Goal: Task Accomplishment & Management: Manage account settings

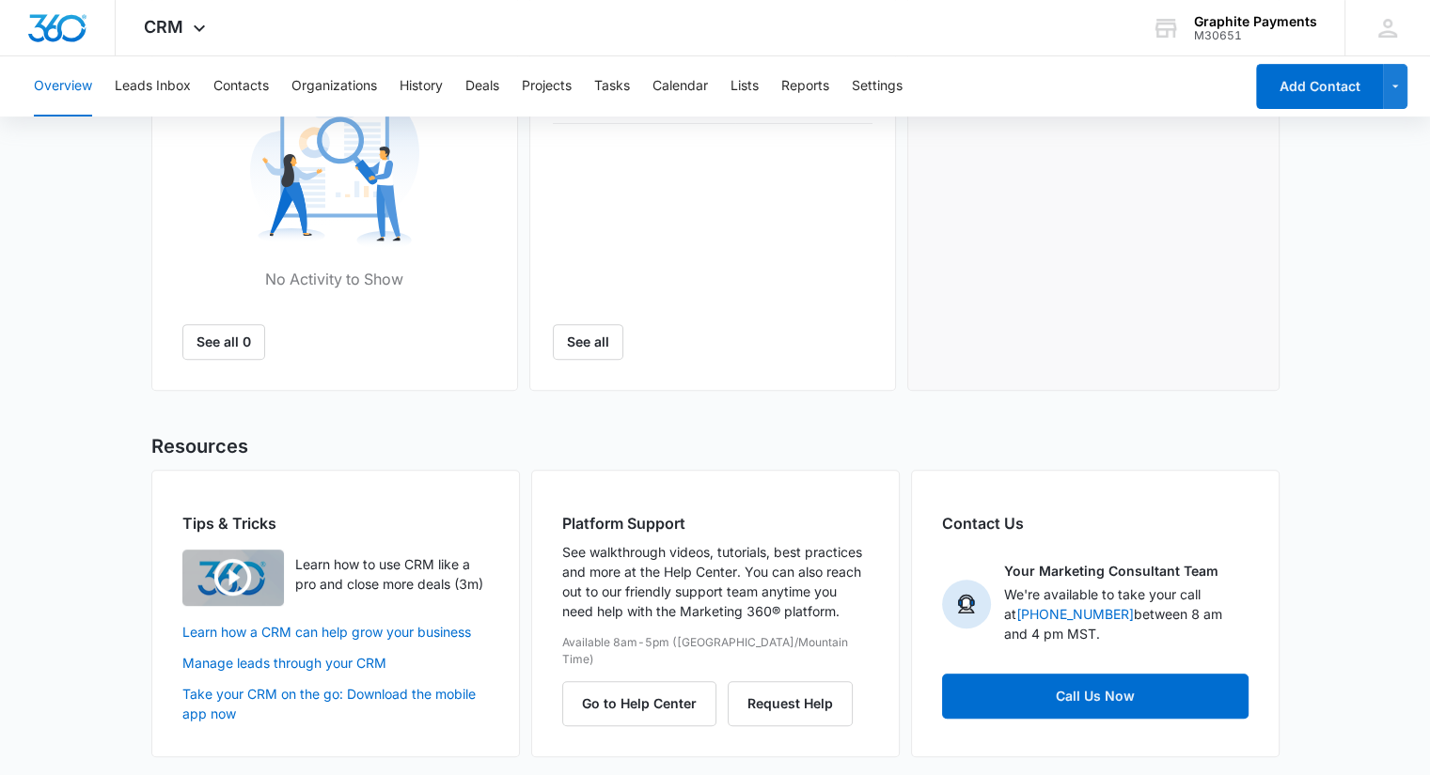
click at [258, 580] on img "button" at bounding box center [233, 578] width 102 height 56
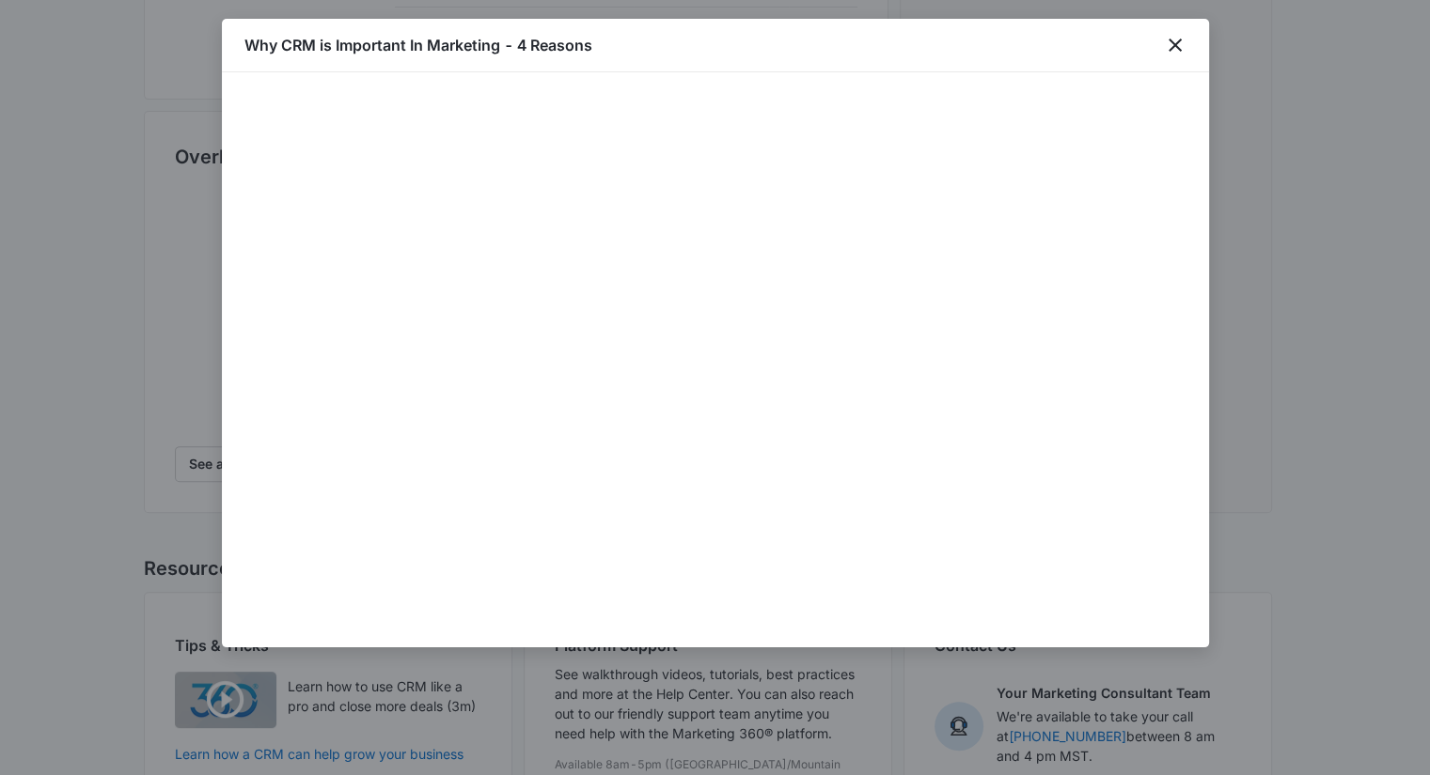
scroll to position [729, 0]
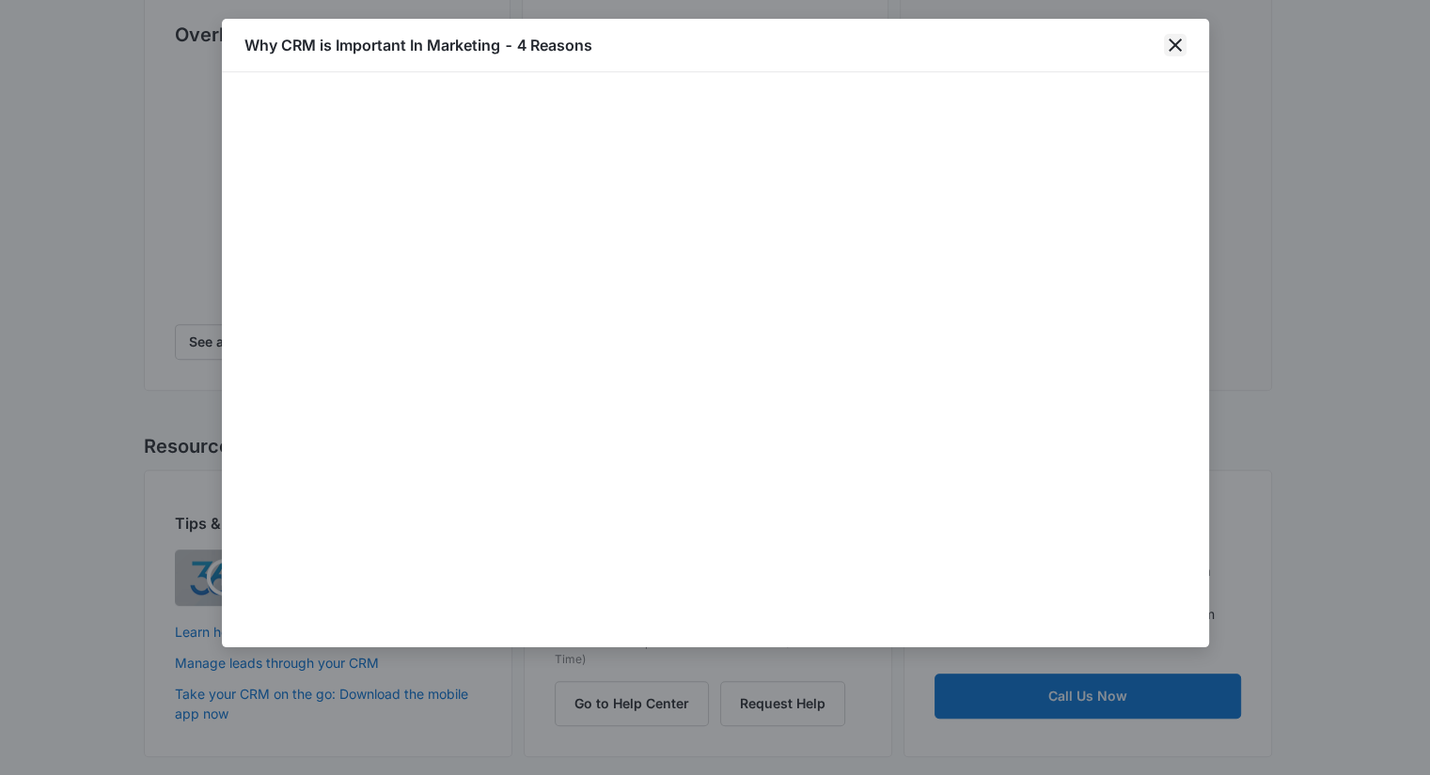
click at [1178, 49] on icon "close" at bounding box center [1174, 45] width 13 height 13
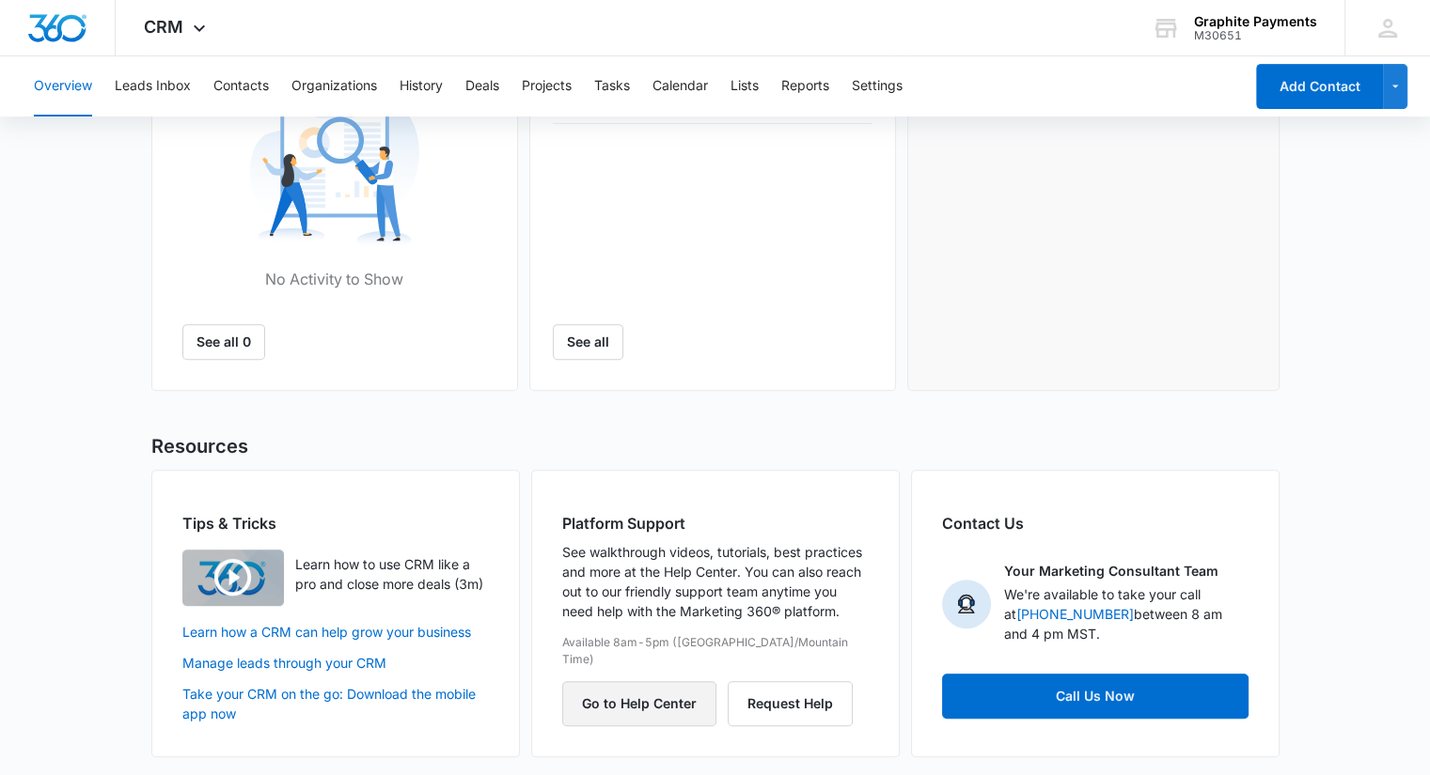
click at [645, 684] on button "Go to Help Center" at bounding box center [639, 703] width 154 height 45
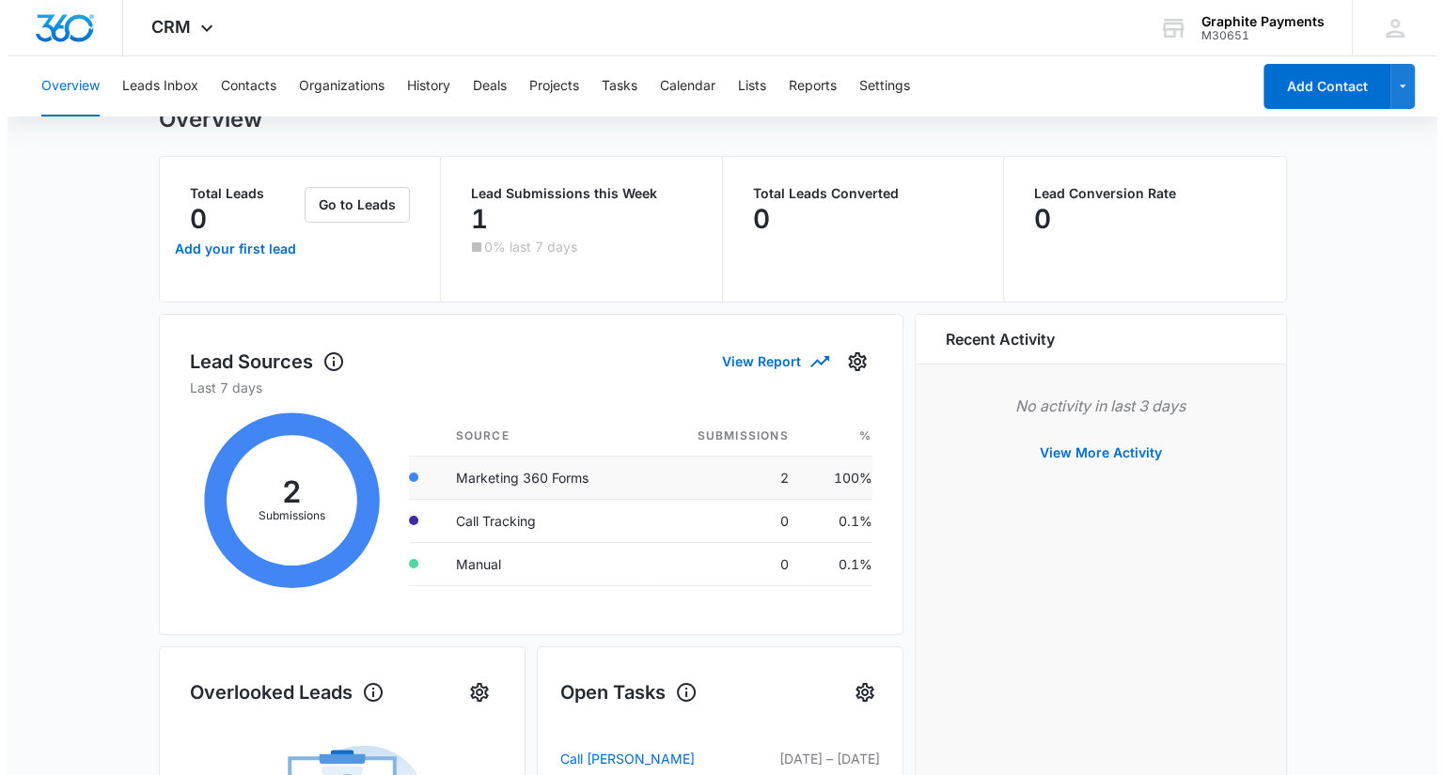
scroll to position [0, 0]
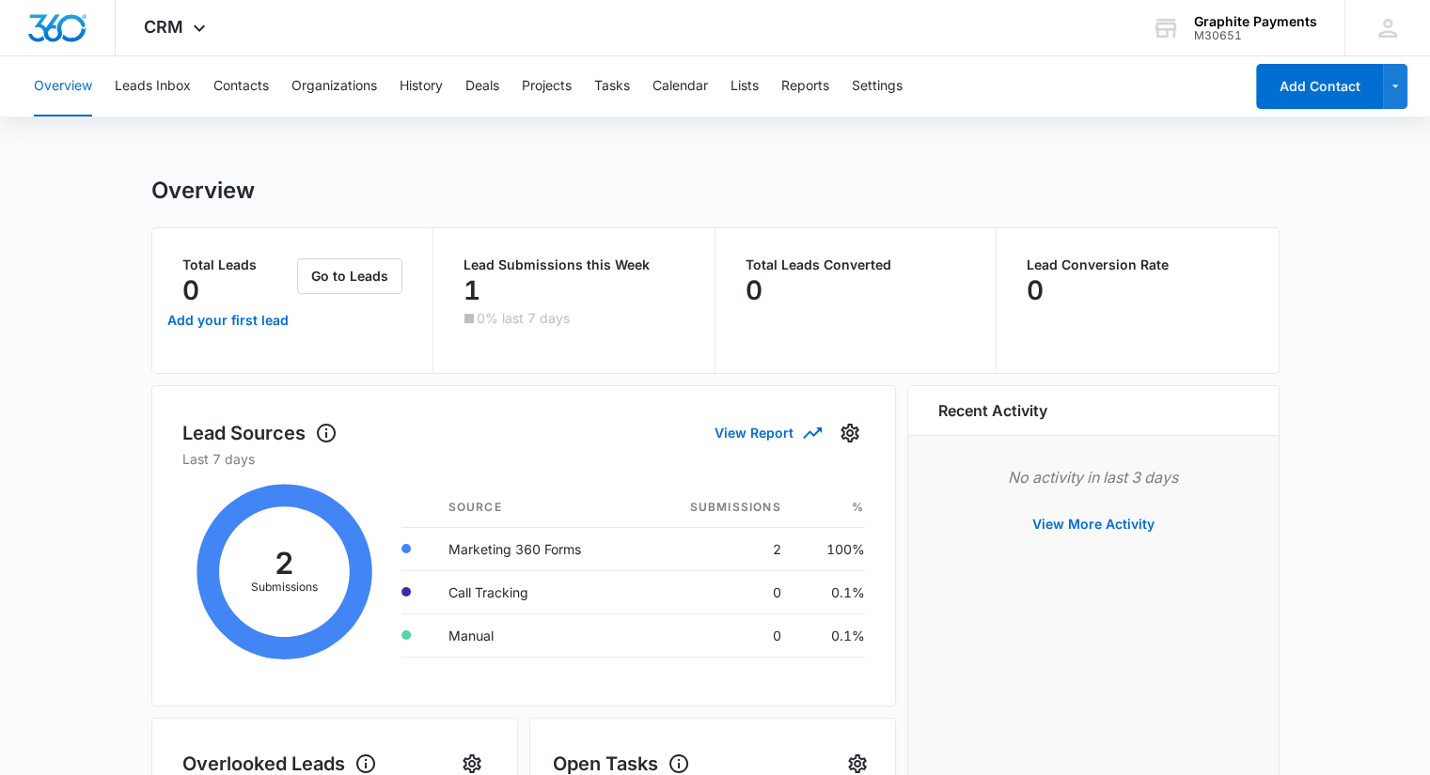
click at [68, 88] on button "Overview" at bounding box center [63, 86] width 58 height 60
click at [133, 87] on button "Leads Inbox" at bounding box center [153, 86] width 76 height 60
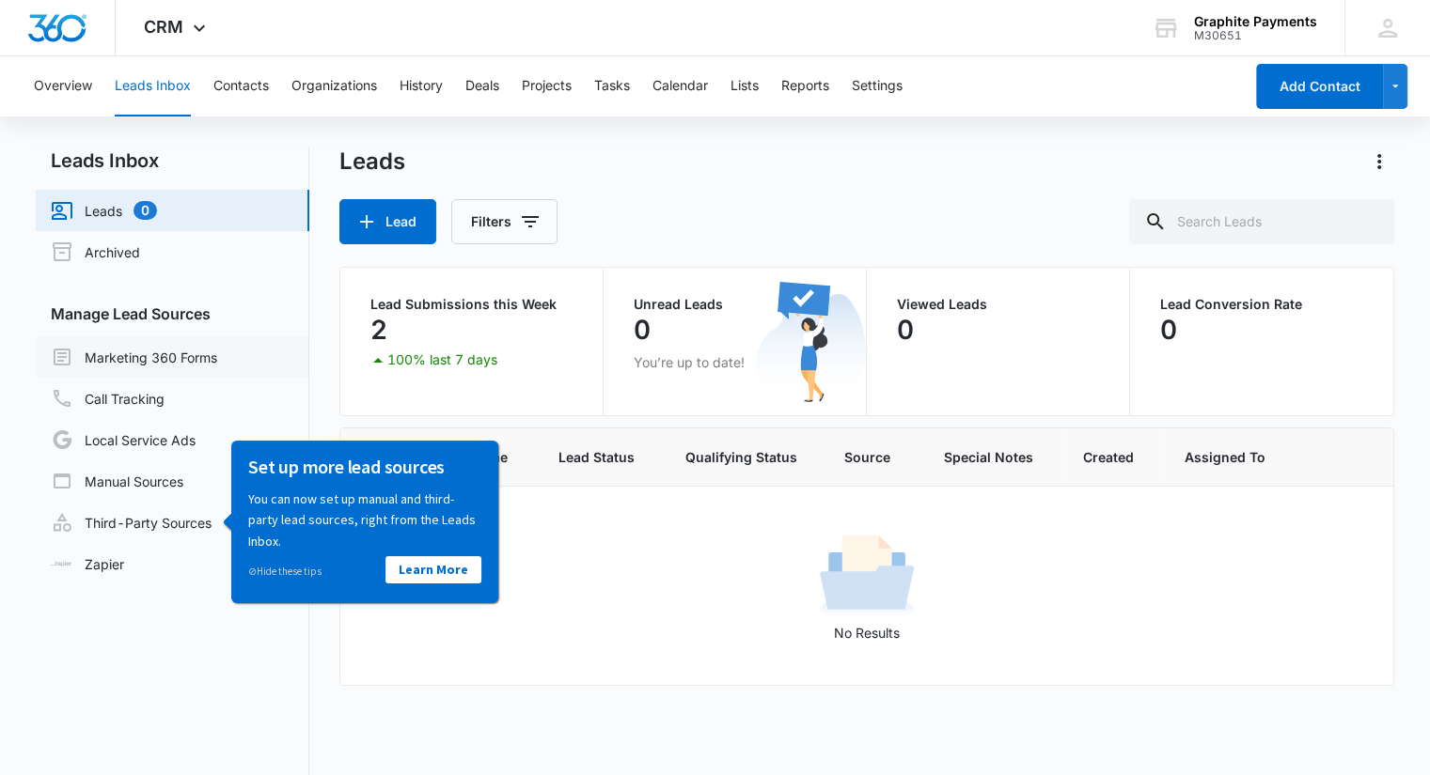
click at [135, 367] on link "Marketing 360 Forms" at bounding box center [134, 357] width 166 height 23
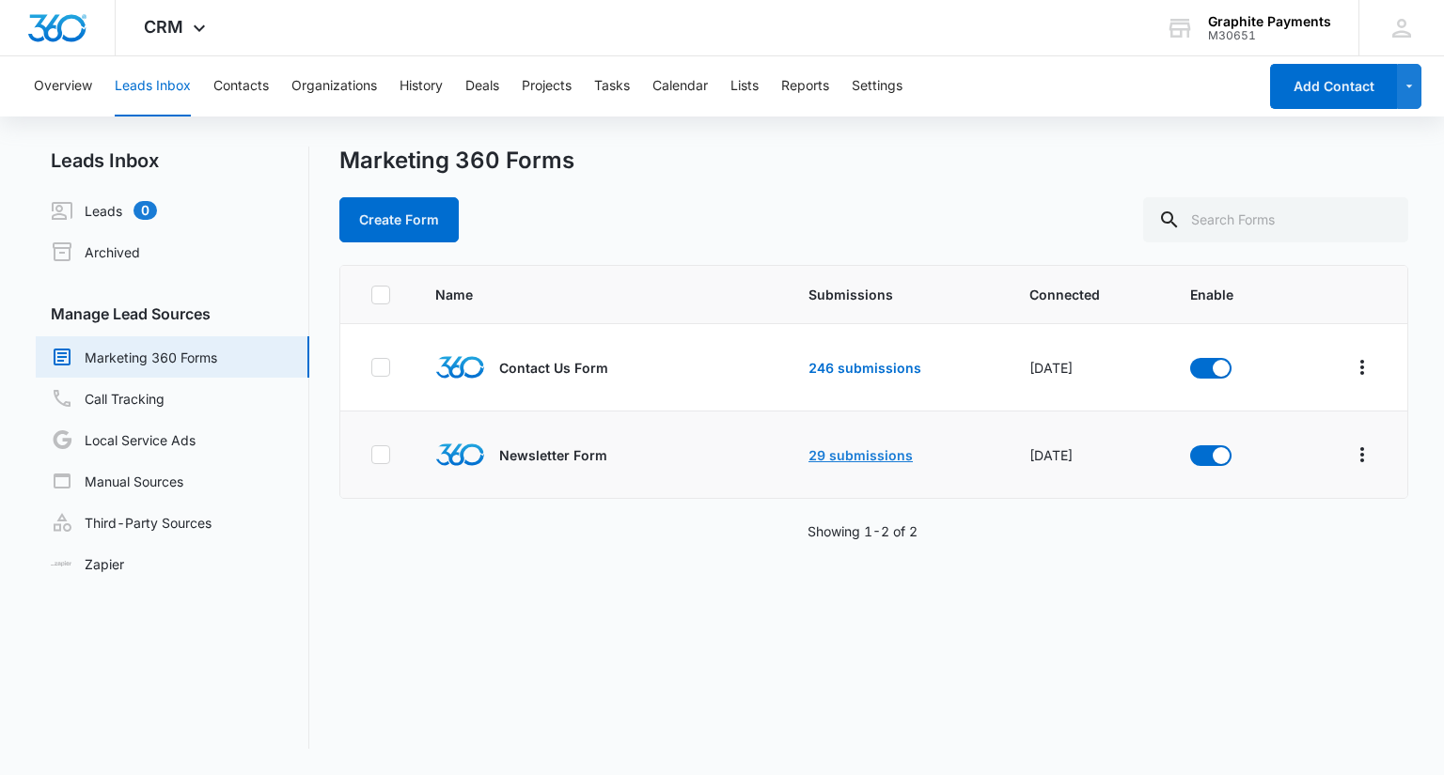
click at [863, 458] on link "29 submissions" at bounding box center [860, 455] width 104 height 16
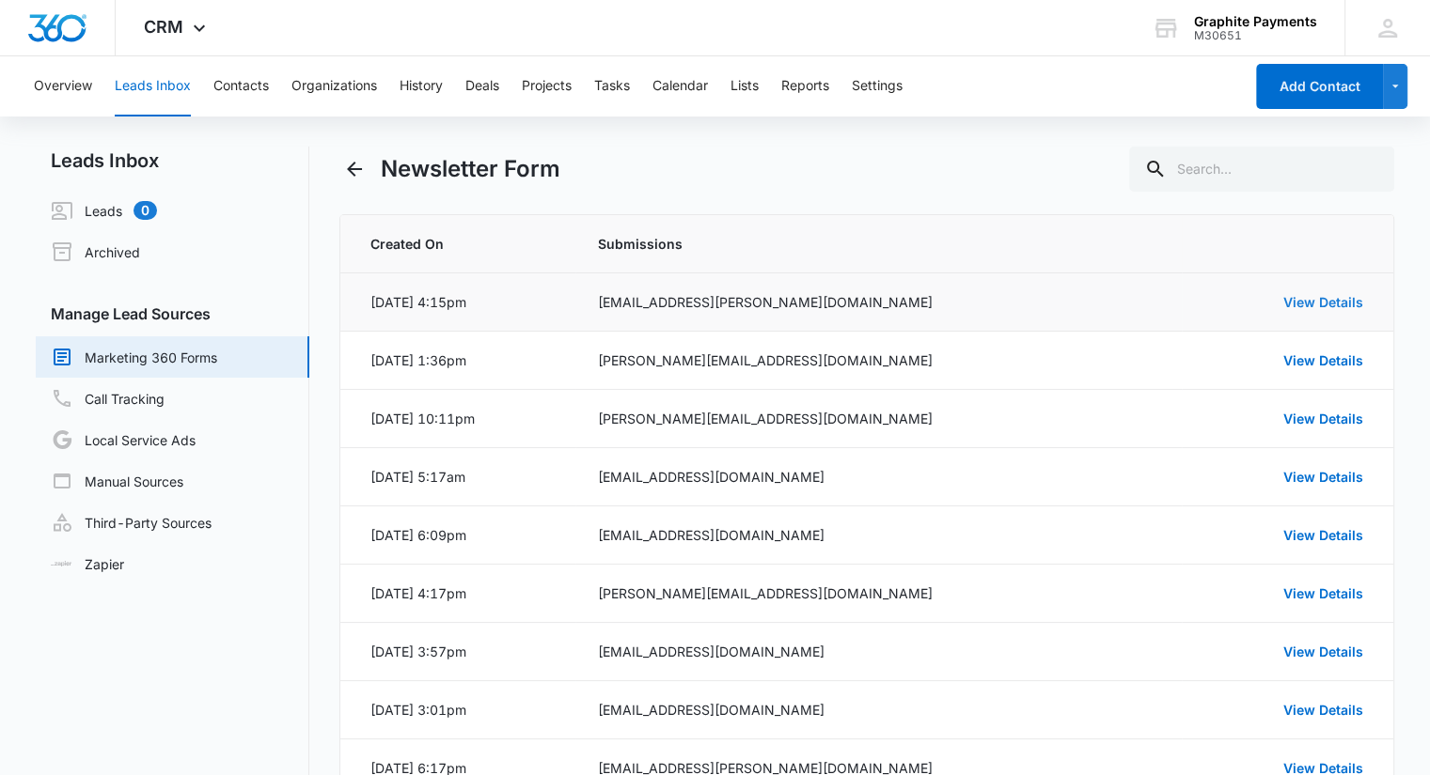
click at [1303, 304] on link "View Details" at bounding box center [1323, 302] width 80 height 16
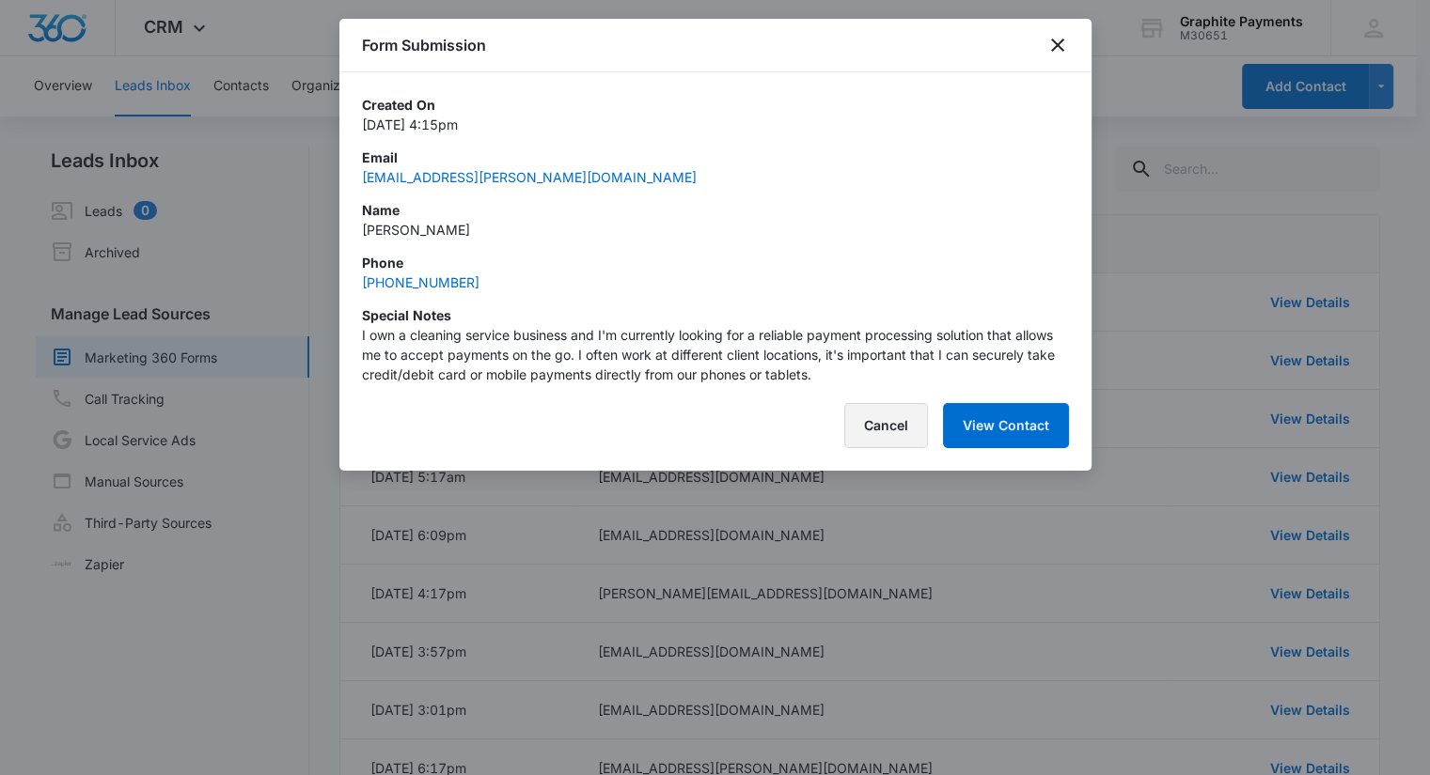
click at [901, 425] on button "Cancel" at bounding box center [886, 425] width 84 height 45
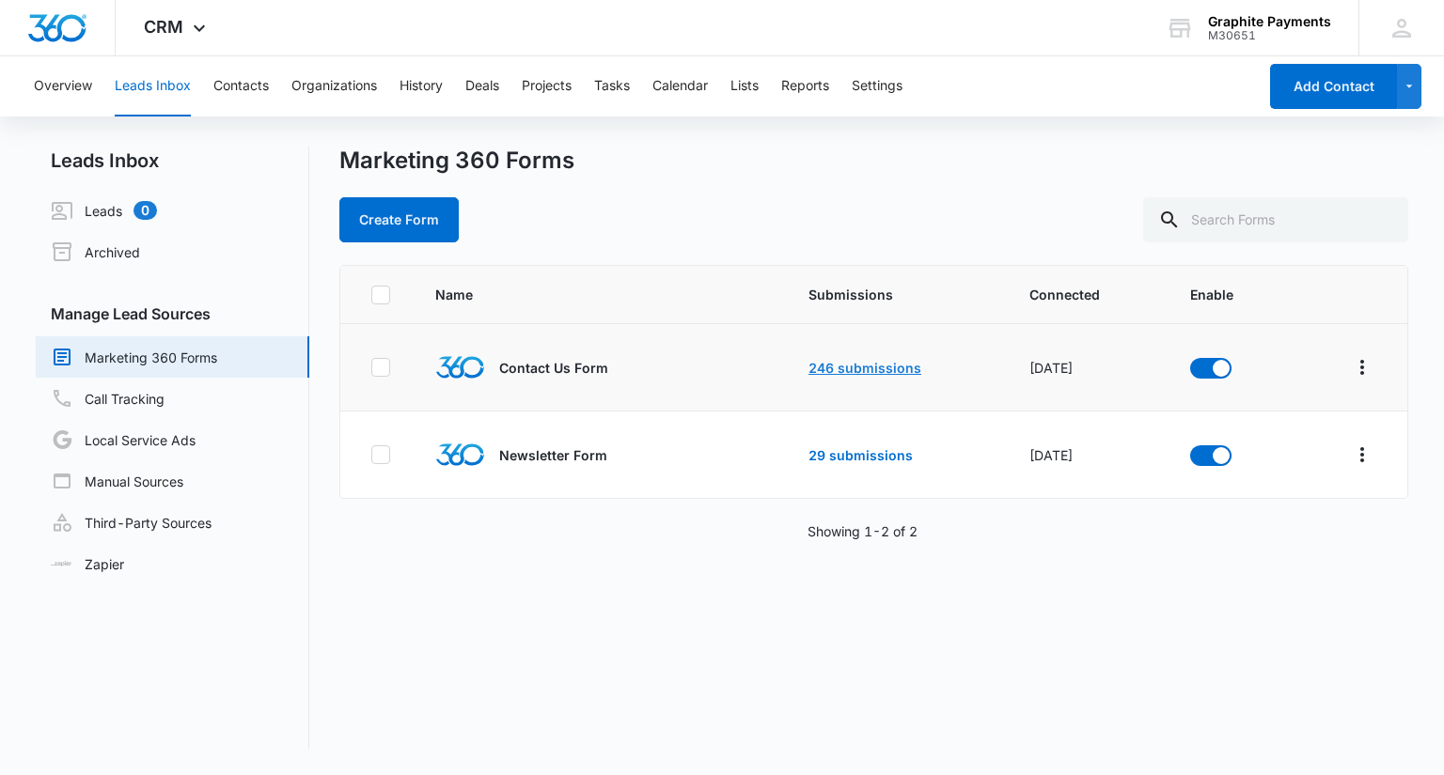
click at [867, 360] on link "246 submissions" at bounding box center [864, 368] width 113 height 16
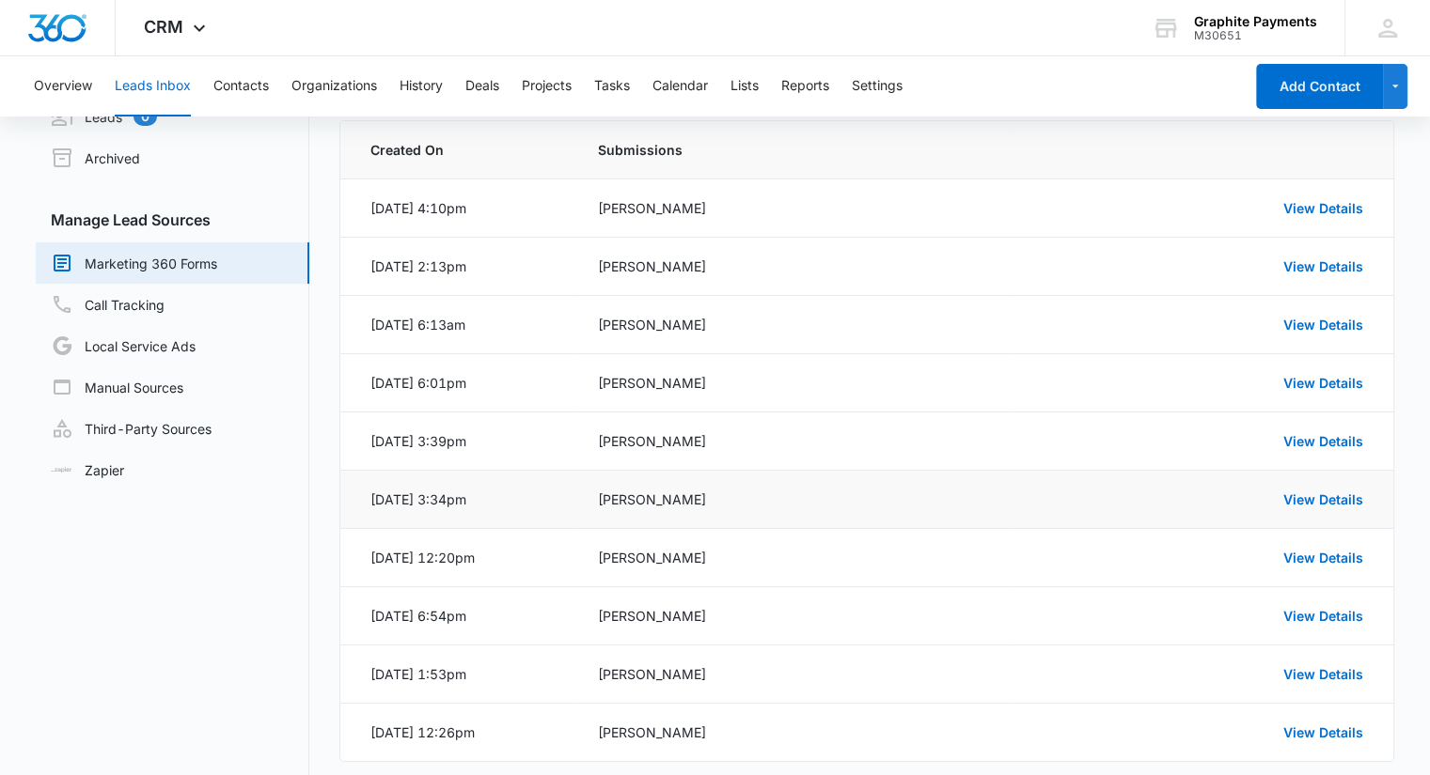
scroll to position [181, 0]
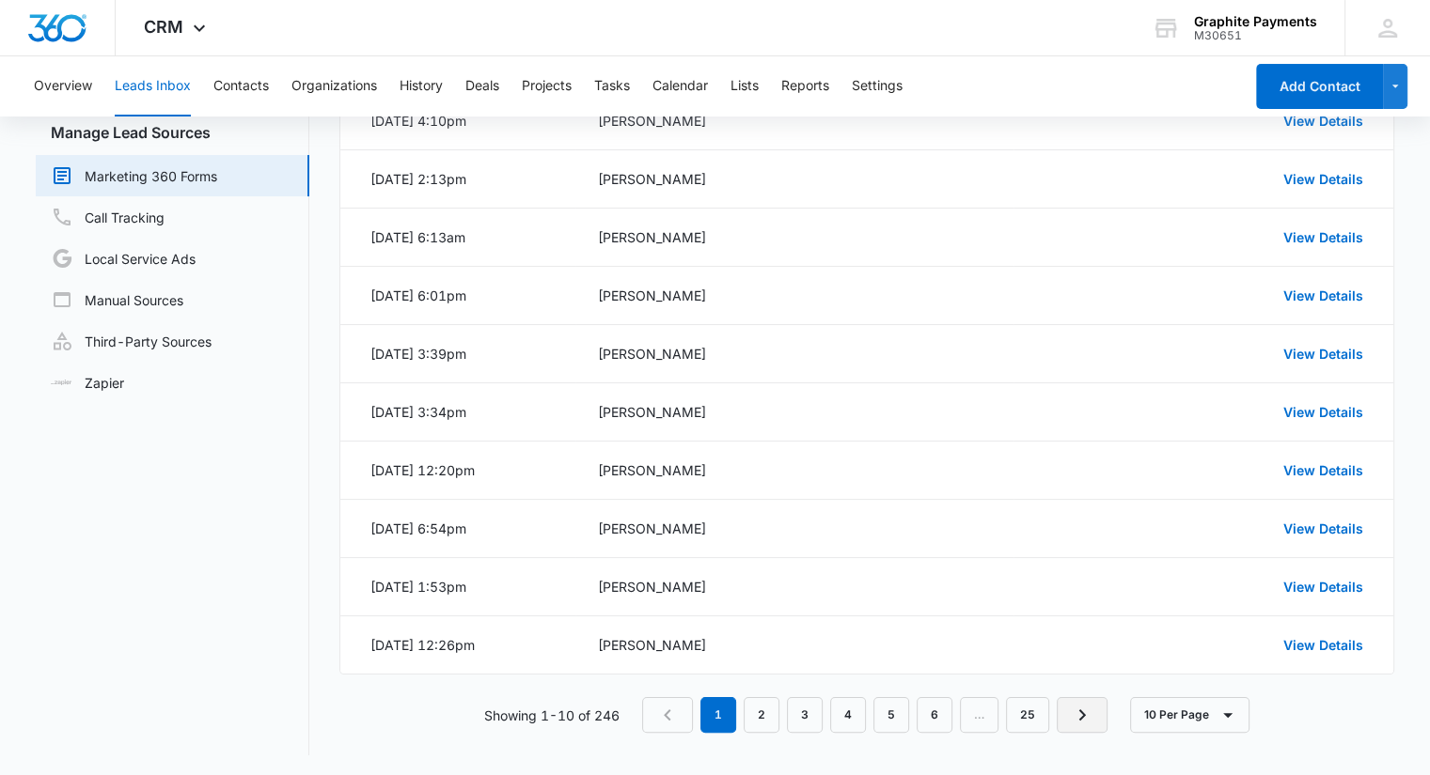
click at [1088, 708] on icon "Next Page" at bounding box center [1082, 715] width 23 height 23
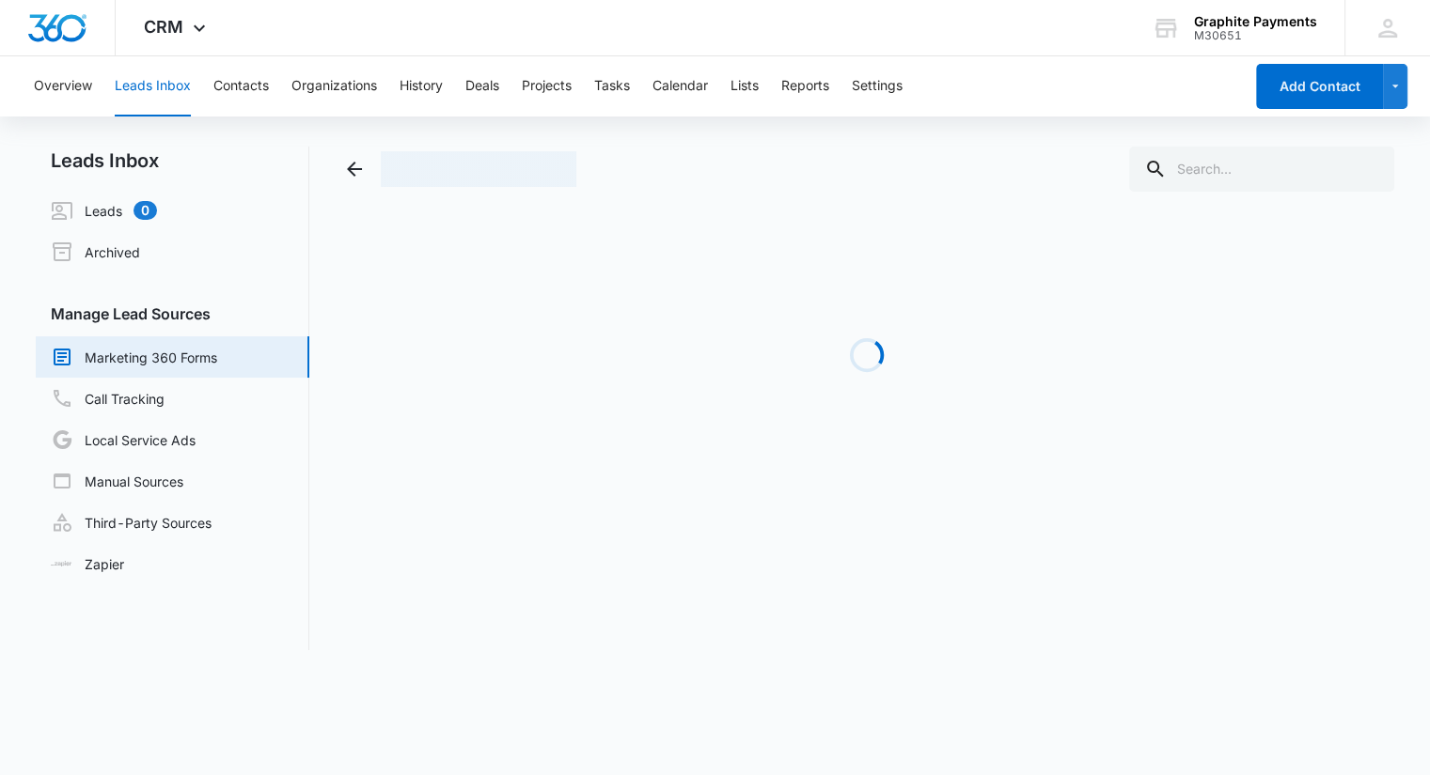
scroll to position [0, 0]
click at [1088, 708] on body "CRM Apps Reputation Websites Forms CRM Email Social Shop Payments POS Content A…" at bounding box center [722, 387] width 1444 height 775
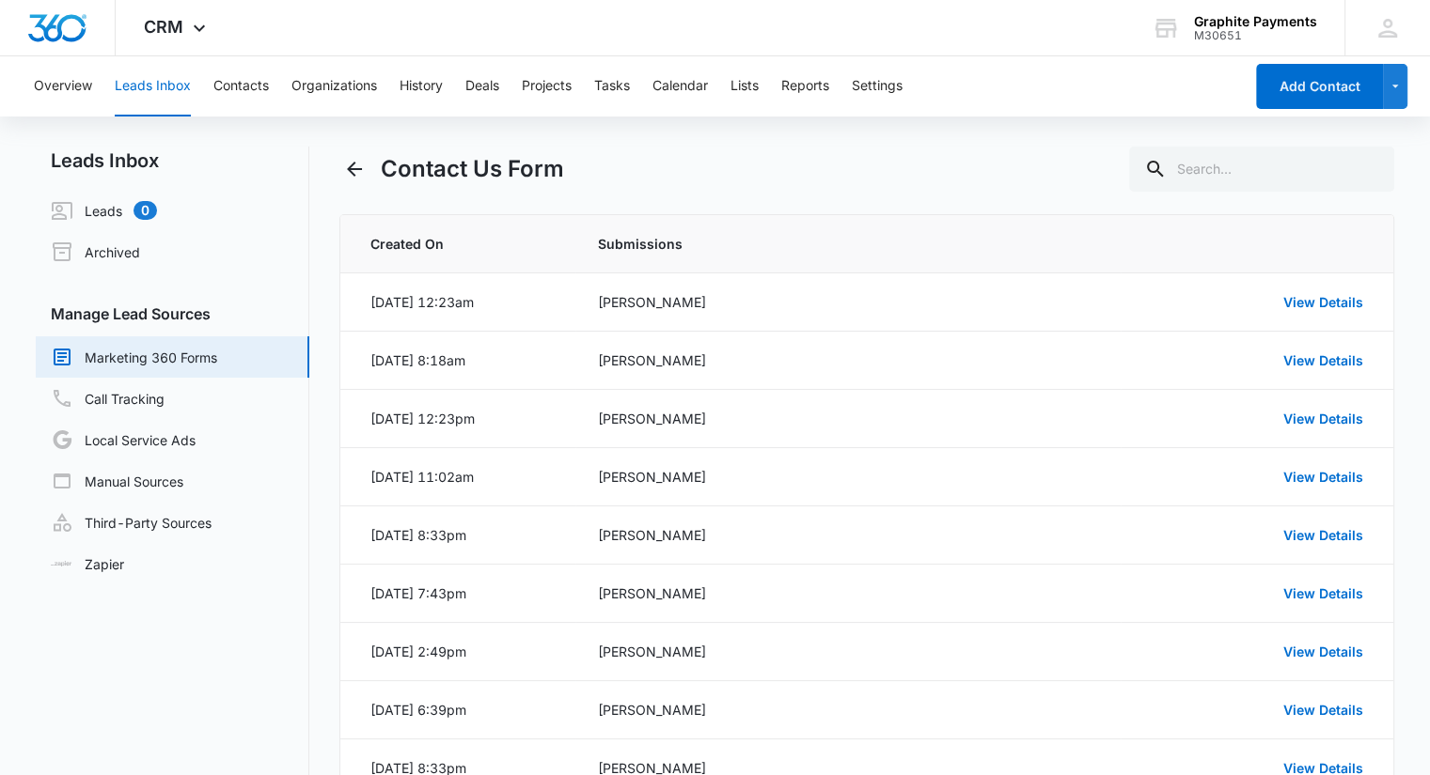
scroll to position [181, 0]
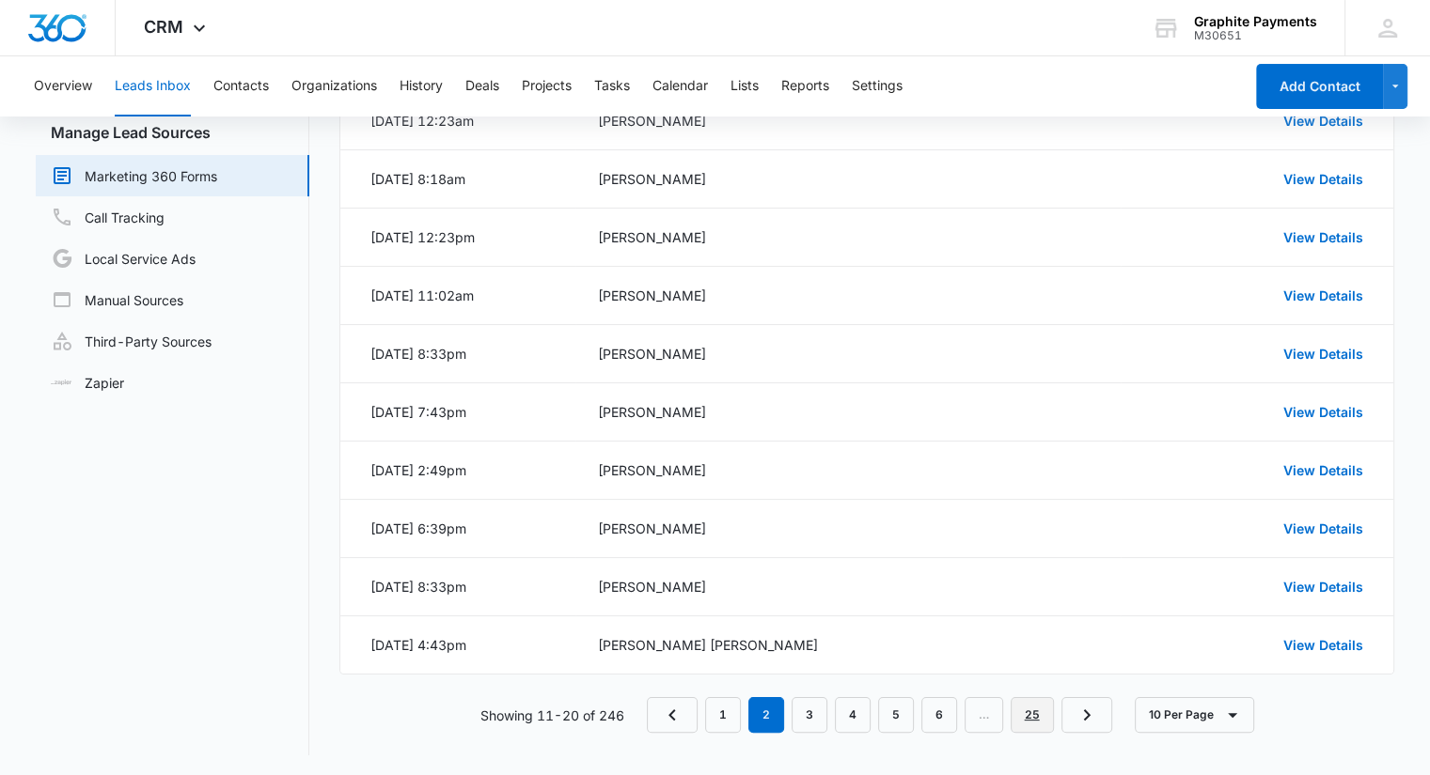
click at [1041, 712] on link "25" at bounding box center [1031, 715] width 43 height 36
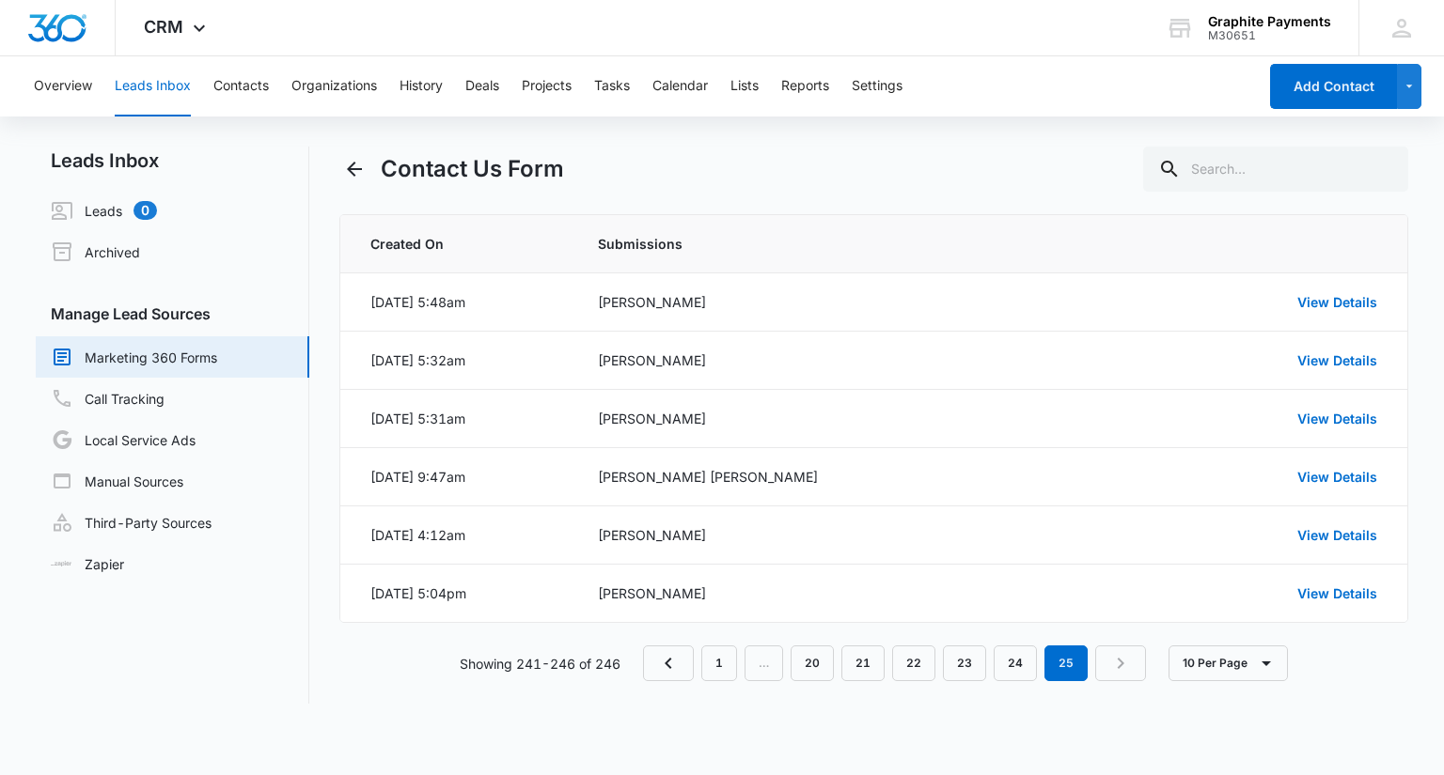
click at [165, 86] on button "Leads Inbox" at bounding box center [153, 86] width 76 height 60
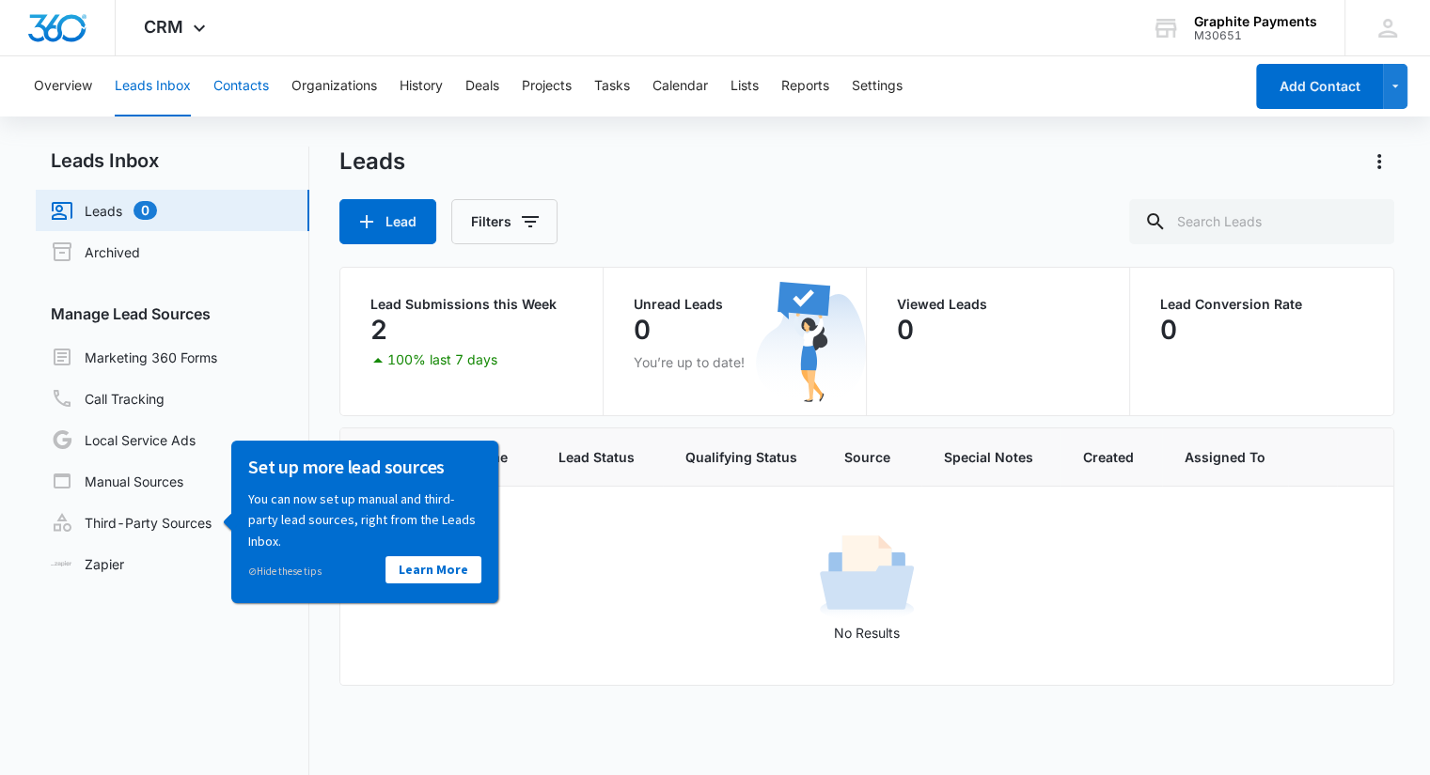
click at [224, 93] on button "Contacts" at bounding box center [240, 86] width 55 height 60
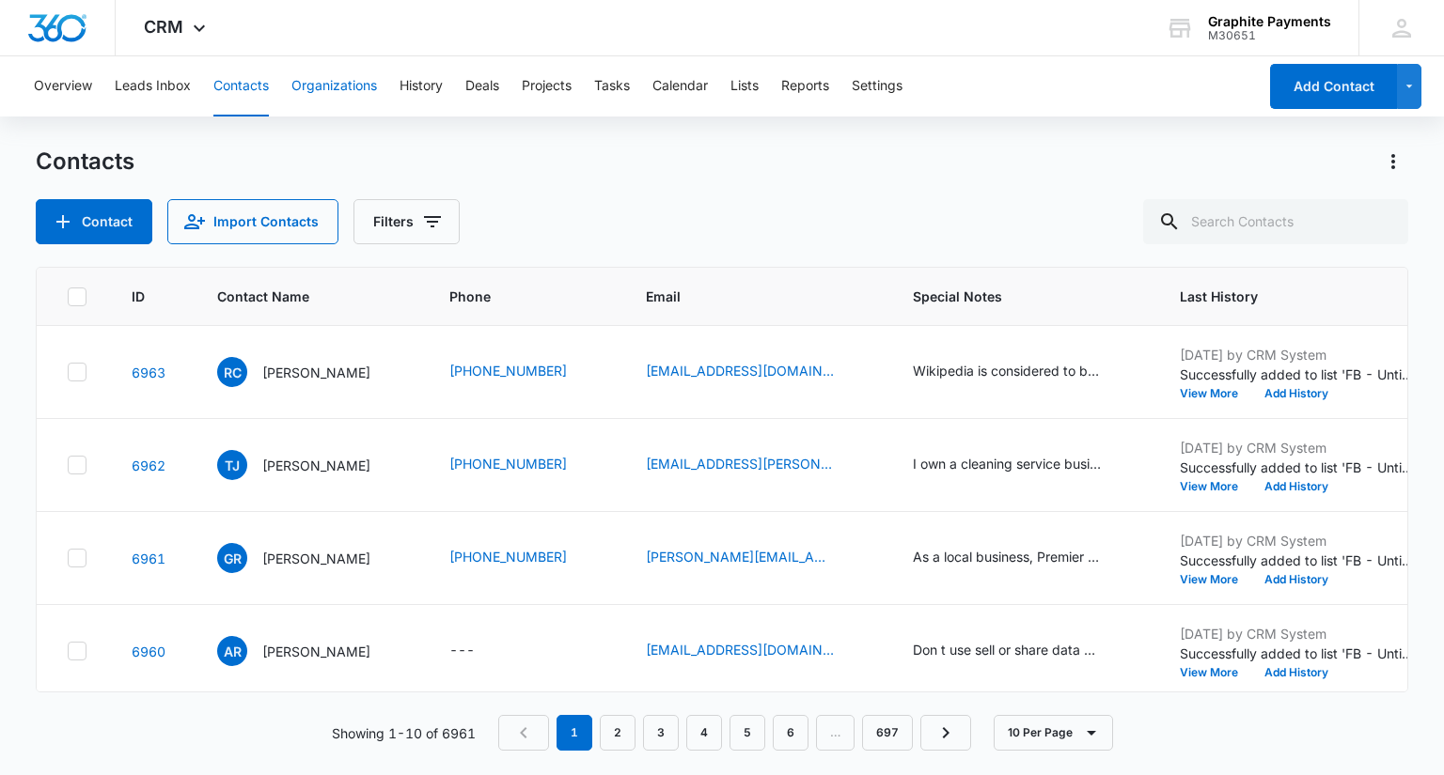
click at [350, 88] on button "Organizations" at bounding box center [334, 86] width 86 height 60
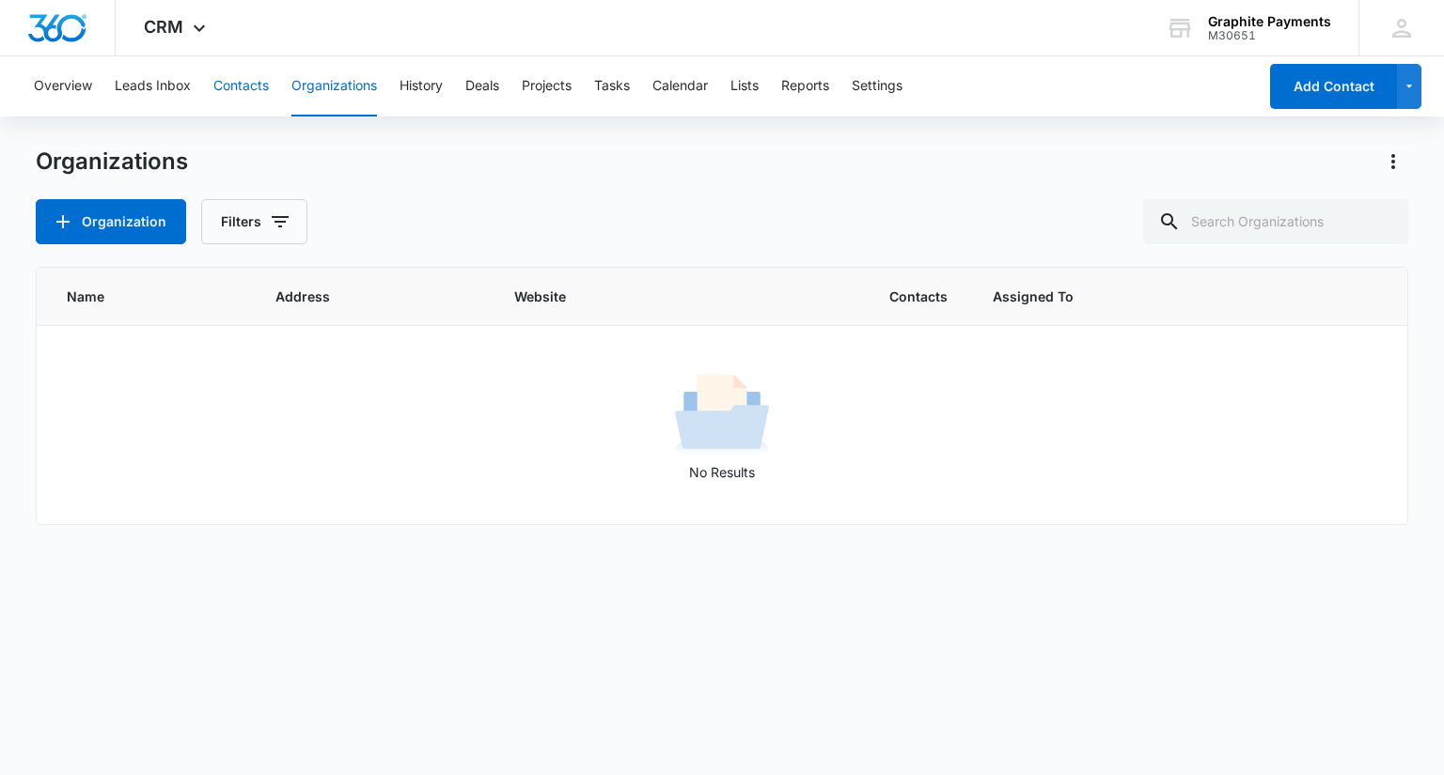
click at [222, 82] on button "Contacts" at bounding box center [240, 86] width 55 height 60
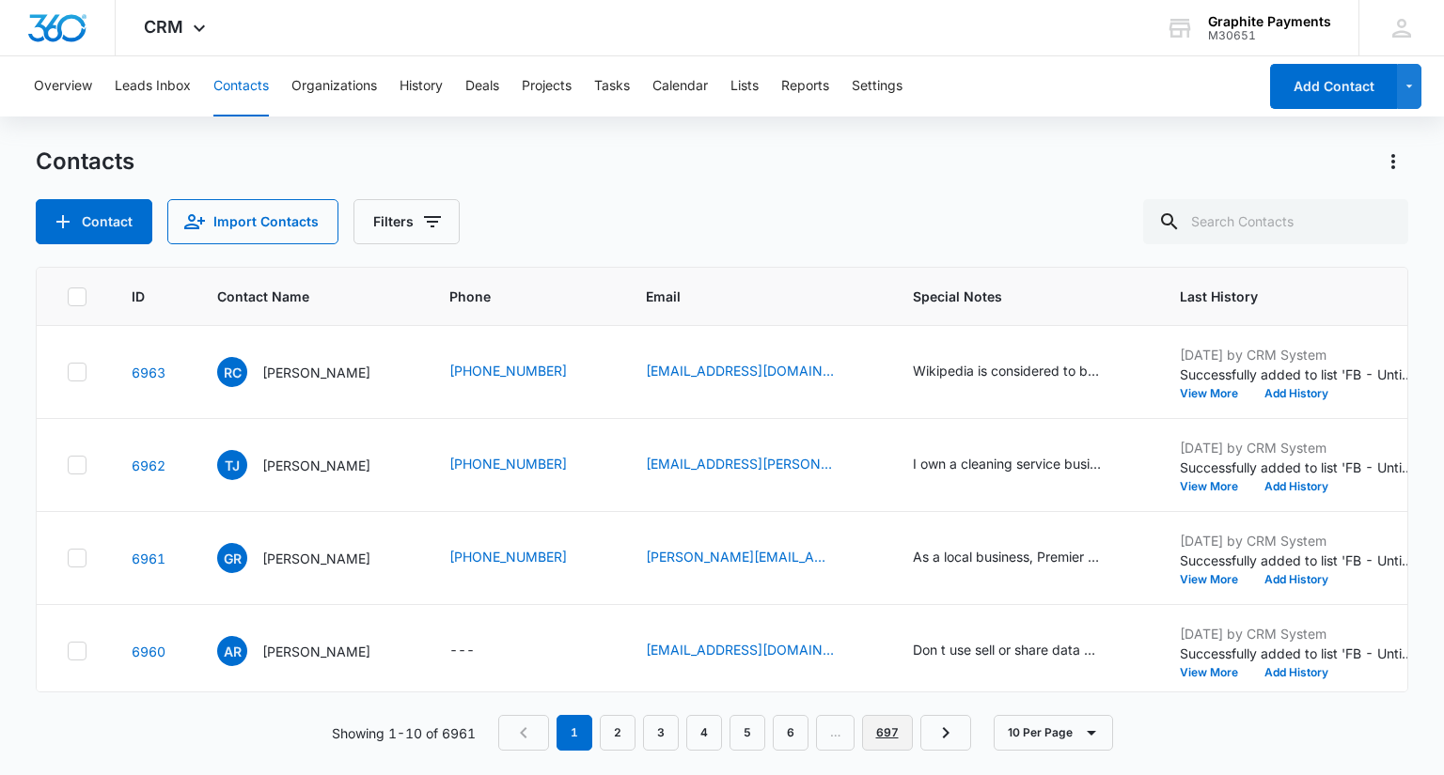
click at [896, 736] on link "697" at bounding box center [887, 733] width 51 height 36
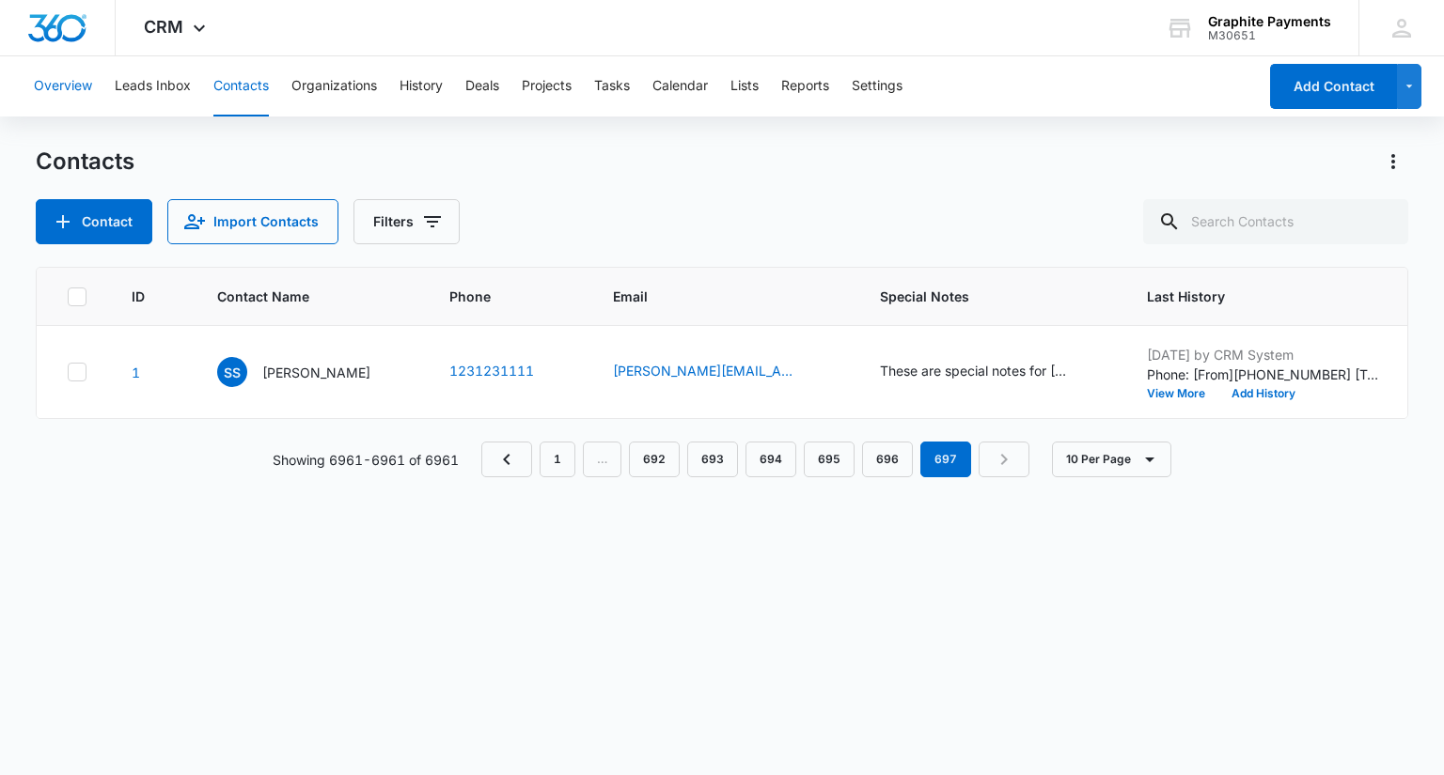
click at [53, 86] on button "Overview" at bounding box center [63, 86] width 58 height 60
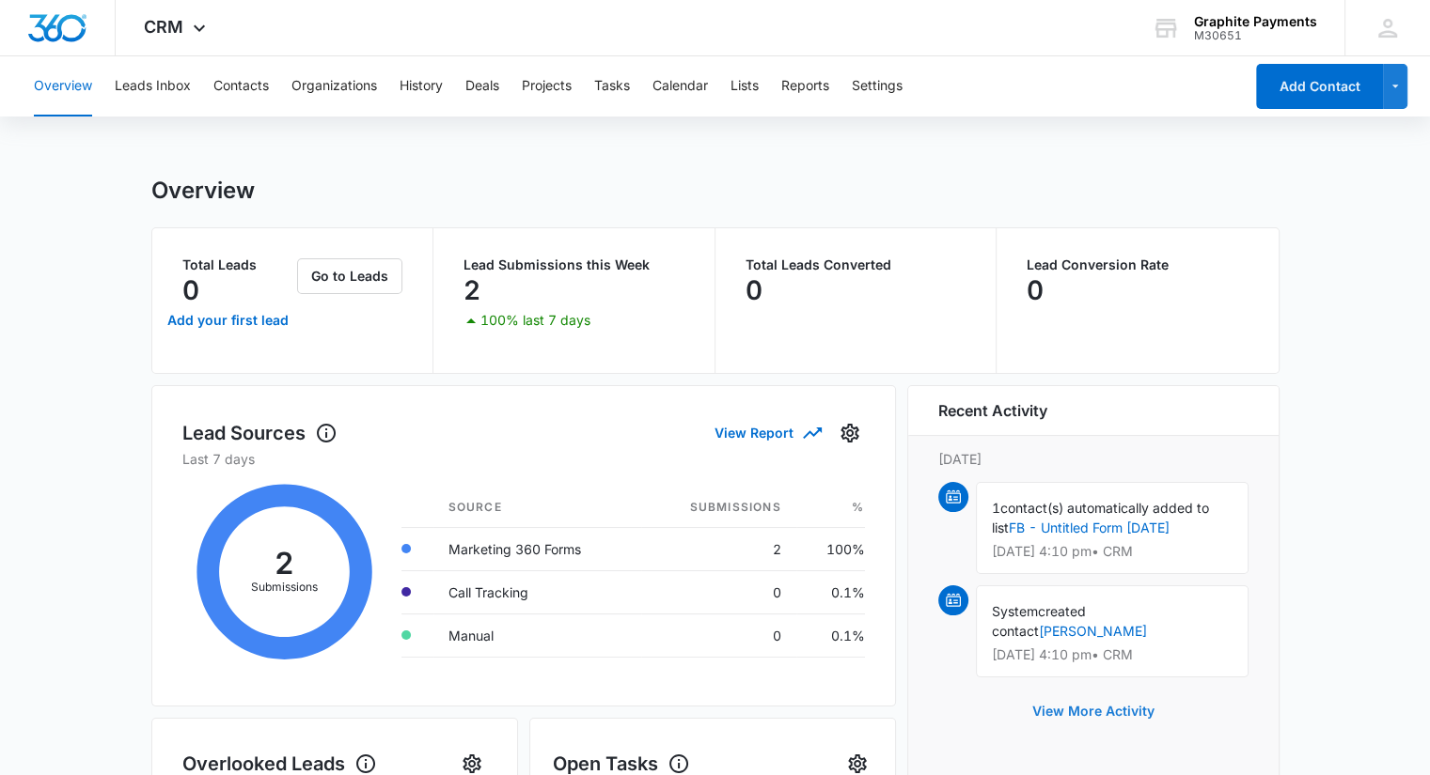
click at [1082, 691] on button "View More Activity" at bounding box center [1093, 711] width 160 height 45
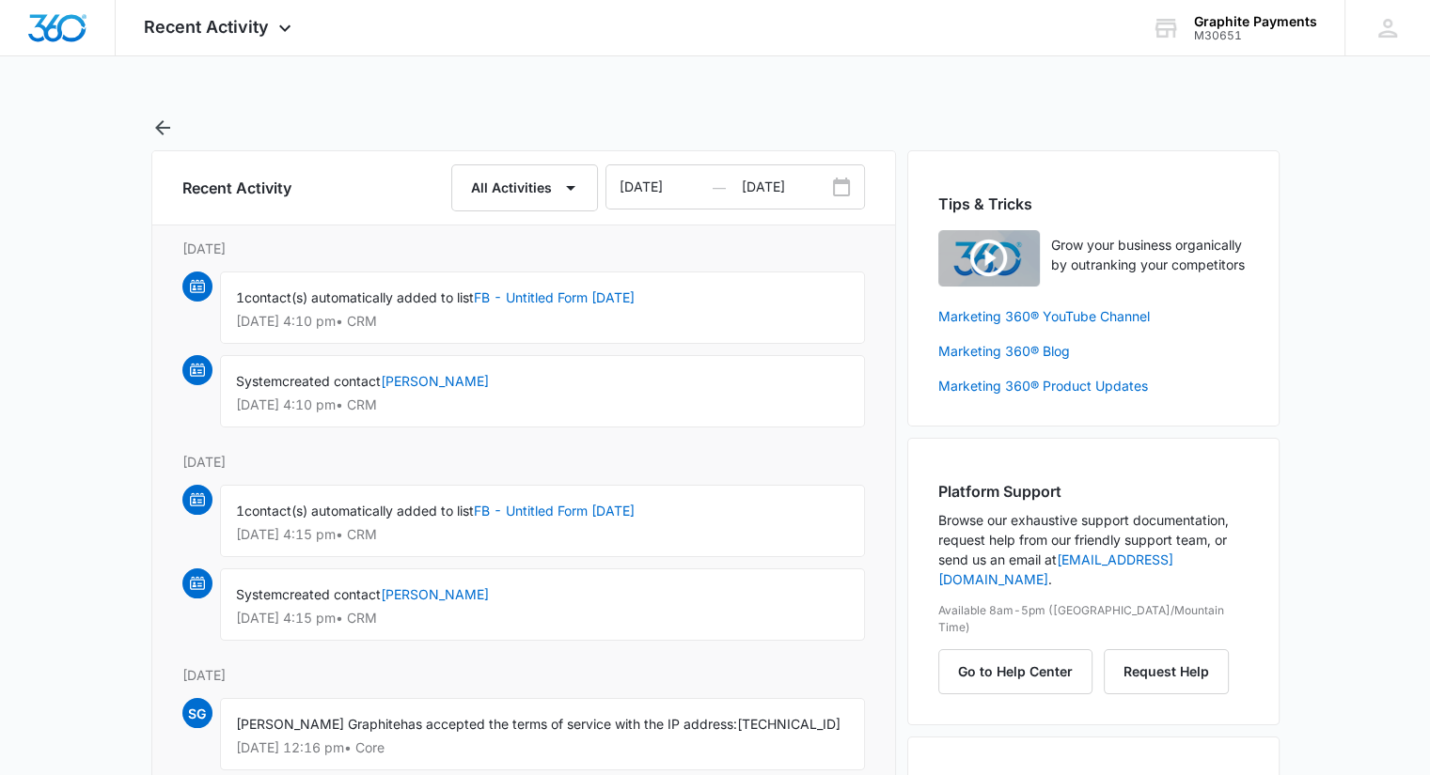
click at [495, 591] on div "System created contact [PERSON_NAME] [DATE] 4:15 pm • CRM" at bounding box center [542, 605] width 645 height 72
click at [443, 590] on link "[PERSON_NAME]" at bounding box center [435, 594] width 108 height 16
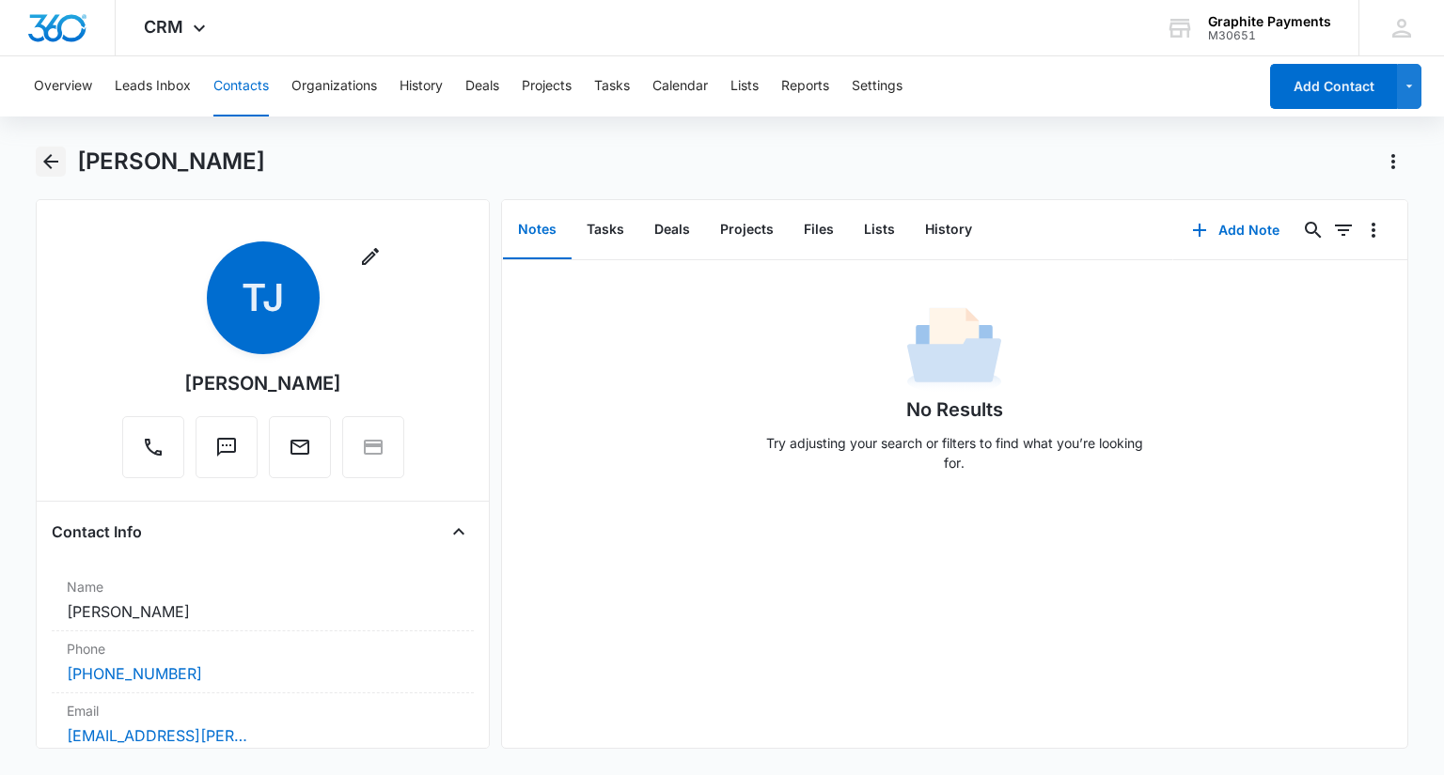
click at [39, 157] on button "Back" at bounding box center [50, 162] width 29 height 30
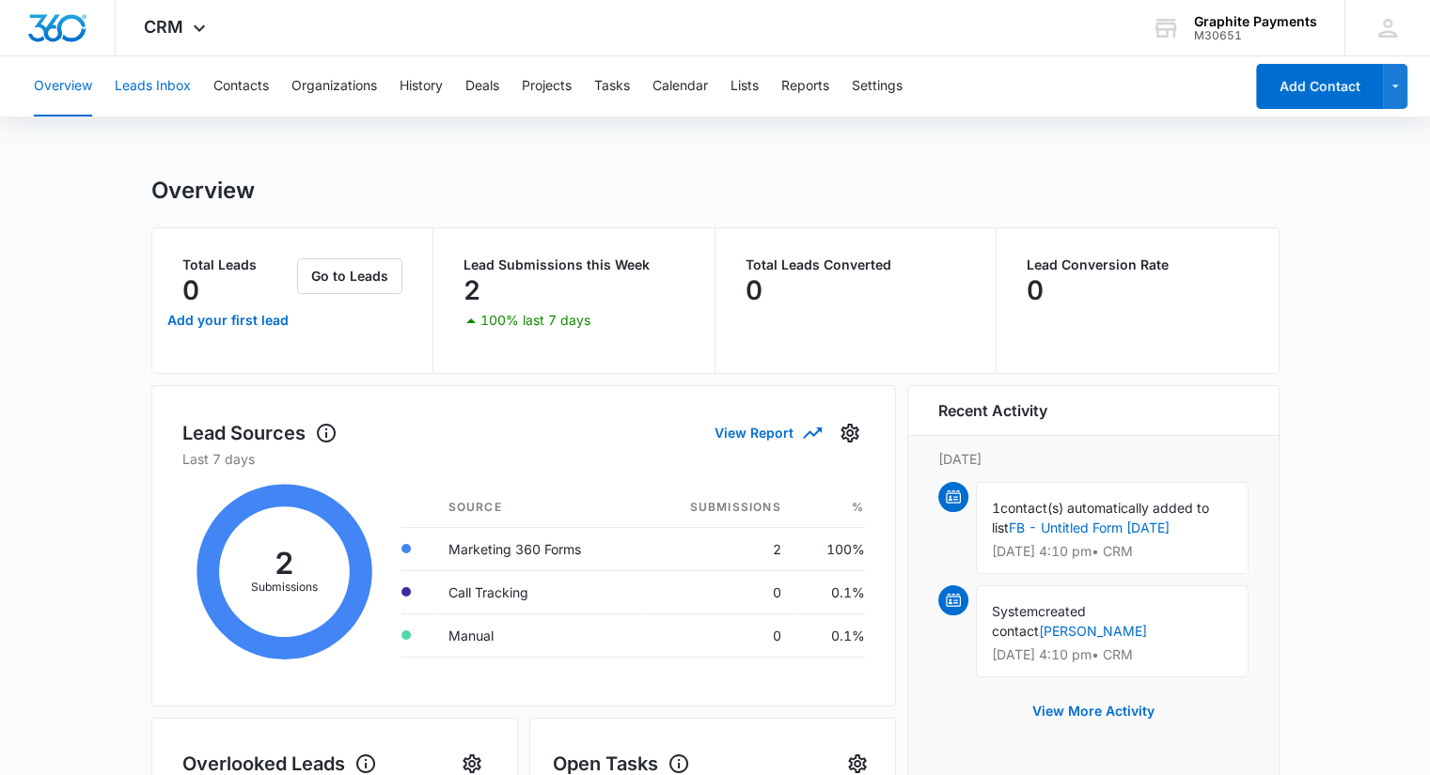
click at [163, 89] on button "Leads Inbox" at bounding box center [153, 86] width 76 height 60
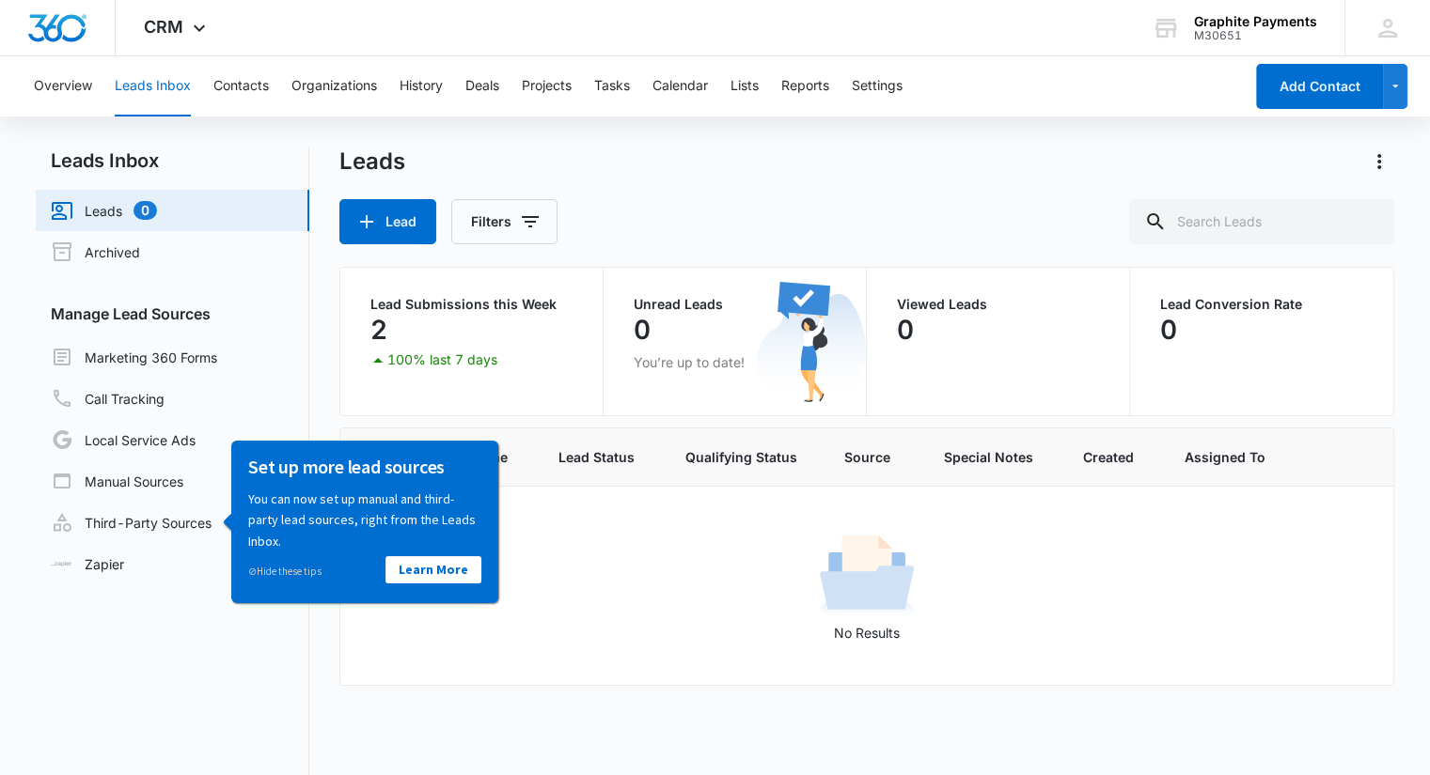
click at [227, 633] on nav "Leads Inbox Leads 0 Archived Manage Lead Sources Marketing 360 Forms Call Track…" at bounding box center [172, 529] width 273 height 765
click at [619, 558] on div "No Results" at bounding box center [866, 586] width 1051 height 114
click at [237, 80] on button "Contacts" at bounding box center [240, 86] width 55 height 60
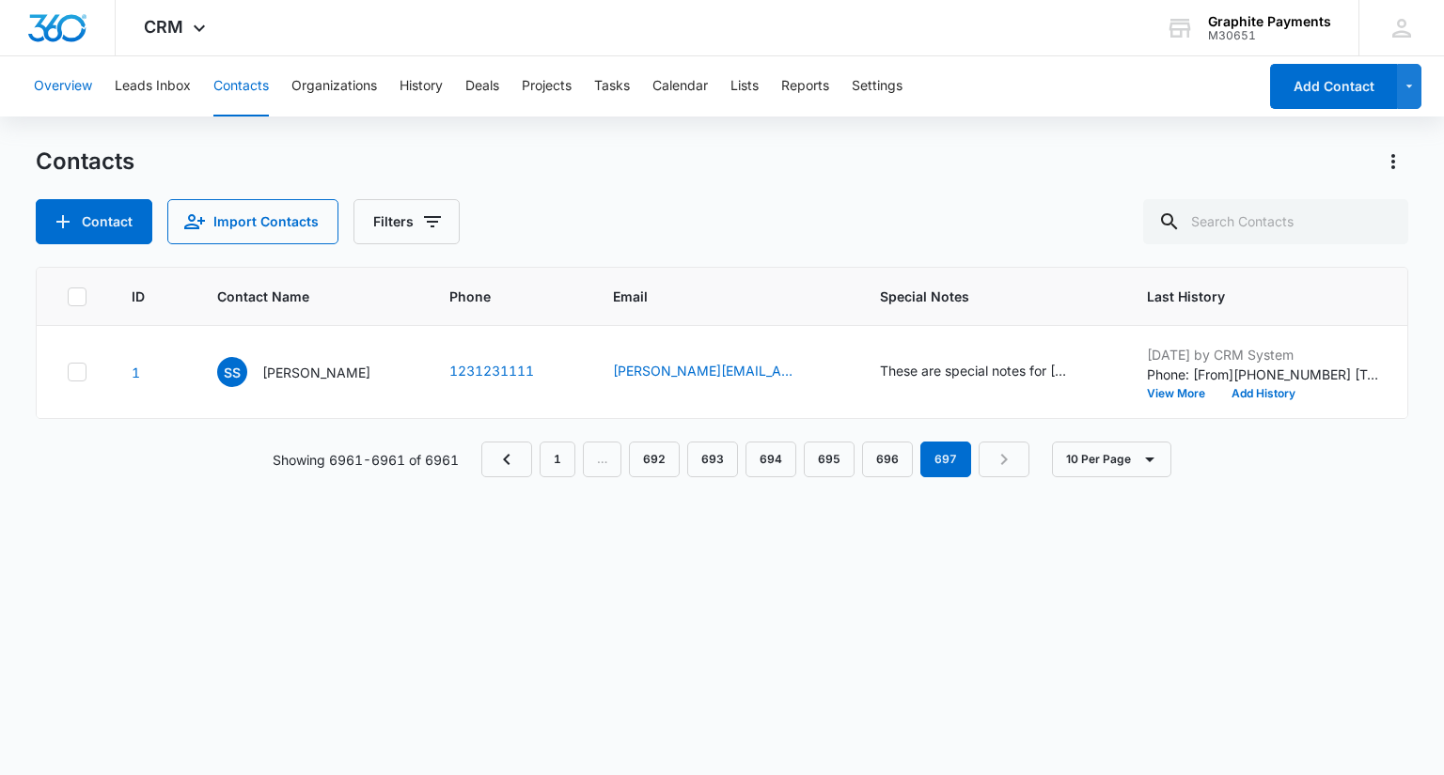
click at [80, 81] on button "Overview" at bounding box center [63, 86] width 58 height 60
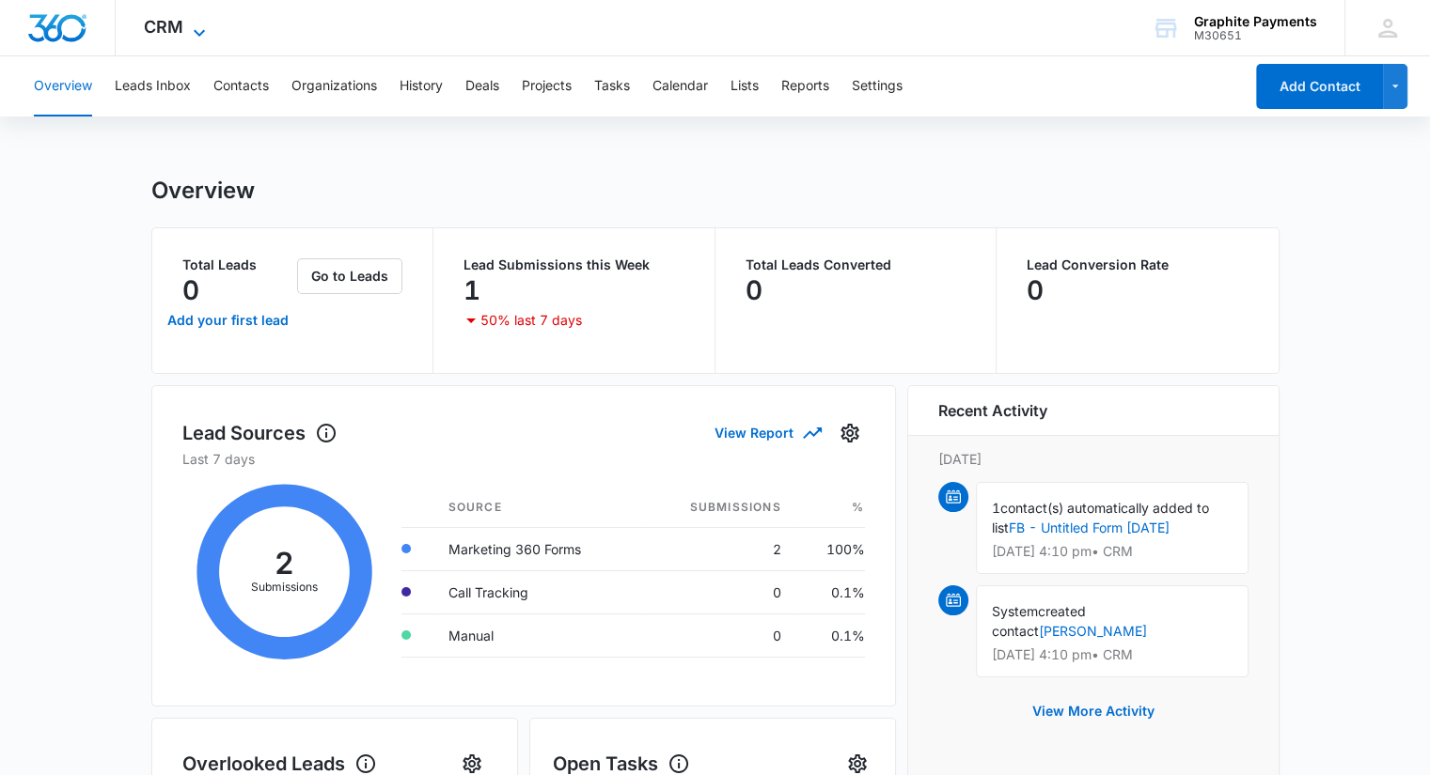
click at [196, 22] on icon at bounding box center [199, 33] width 23 height 23
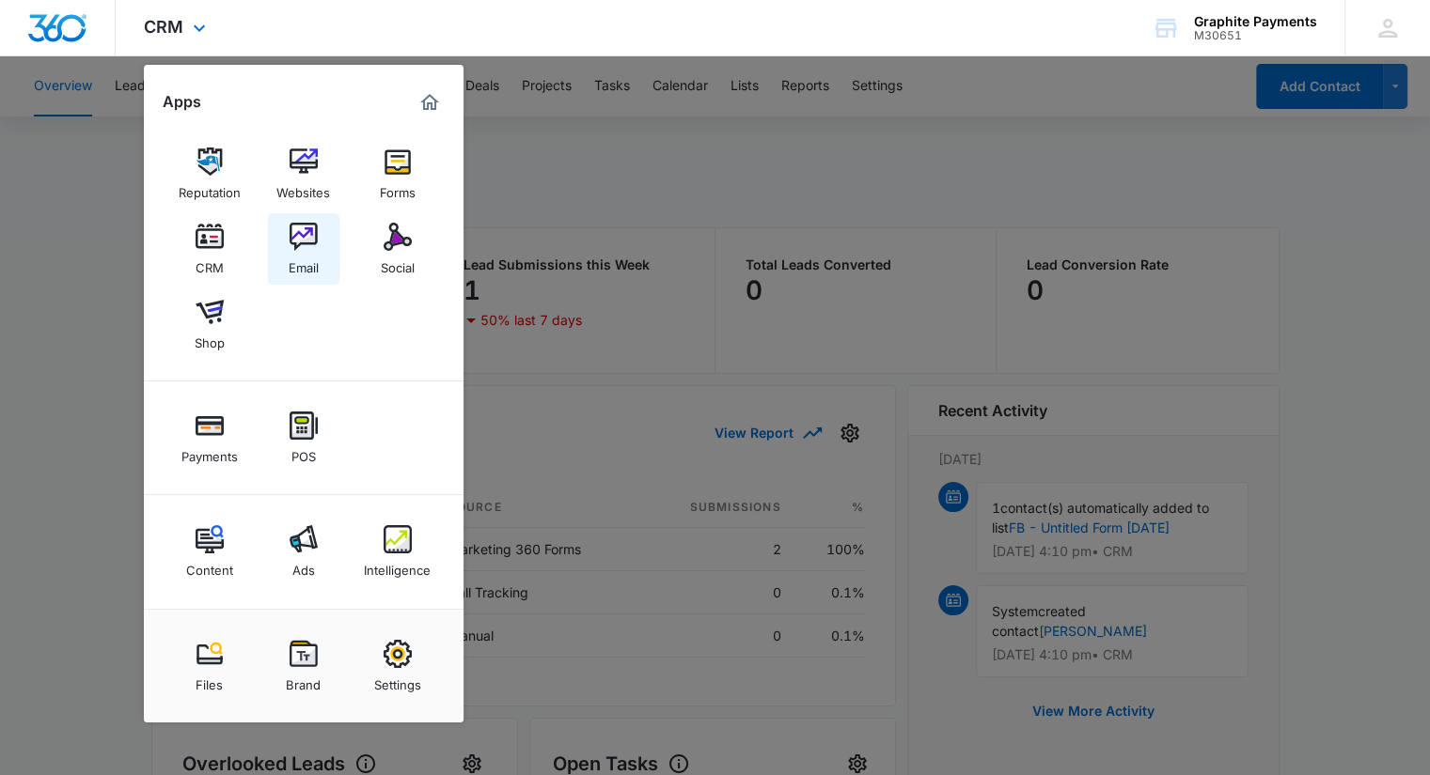
click at [309, 229] on img at bounding box center [303, 237] width 28 height 28
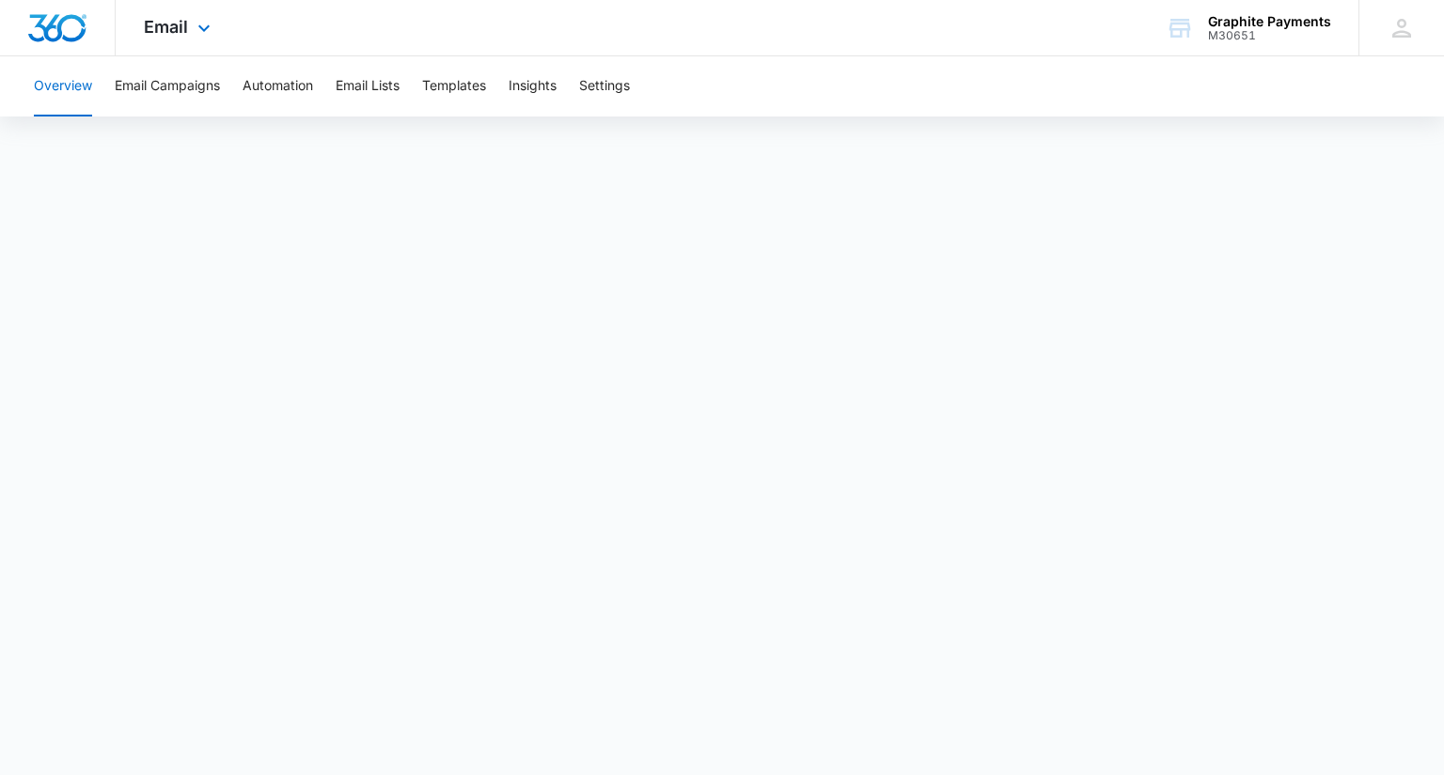
click at [215, 21] on div "Email Apps Reputation Websites Forms CRM Email Social Shop Payments POS Content…" at bounding box center [180, 27] width 128 height 55
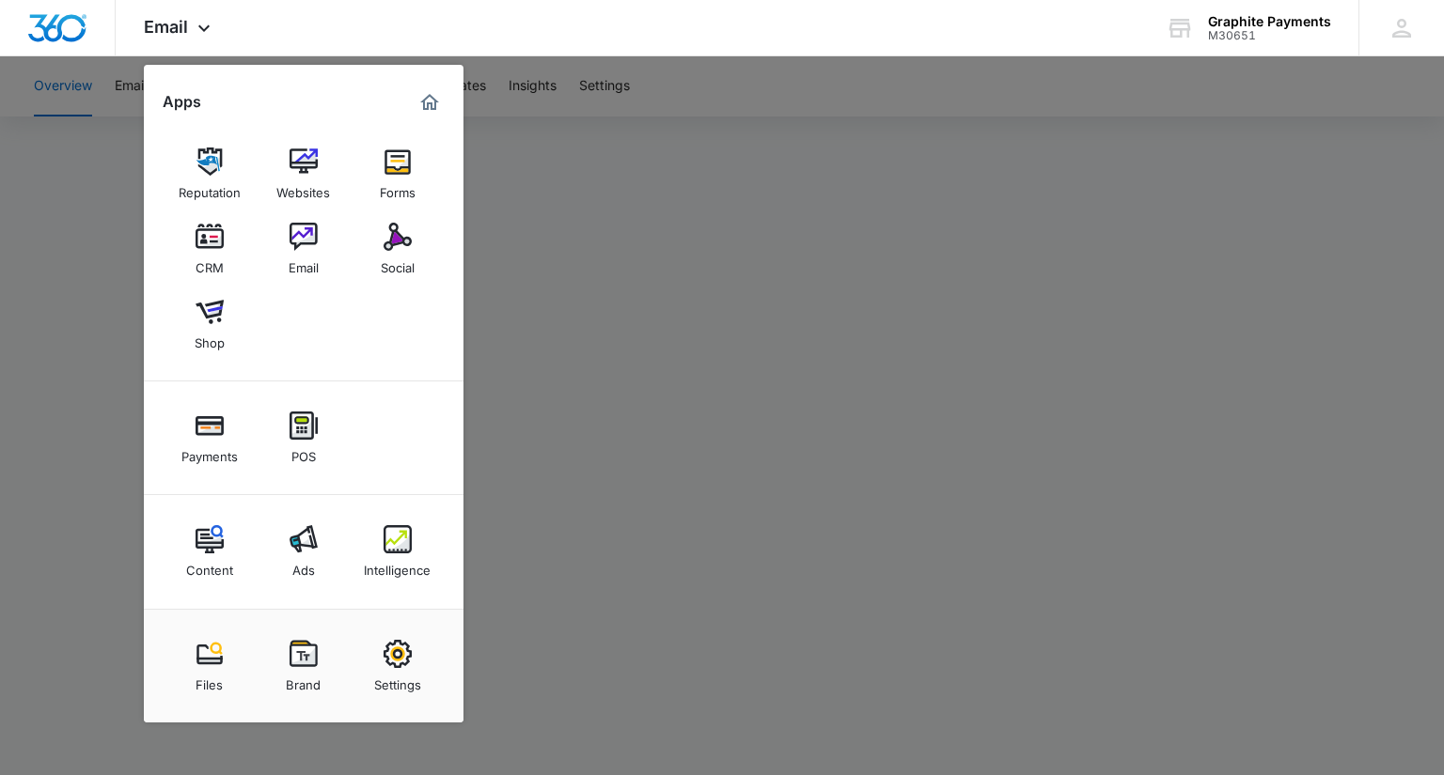
click at [675, 260] on div at bounding box center [722, 387] width 1444 height 775
